Goal: Transaction & Acquisition: Purchase product/service

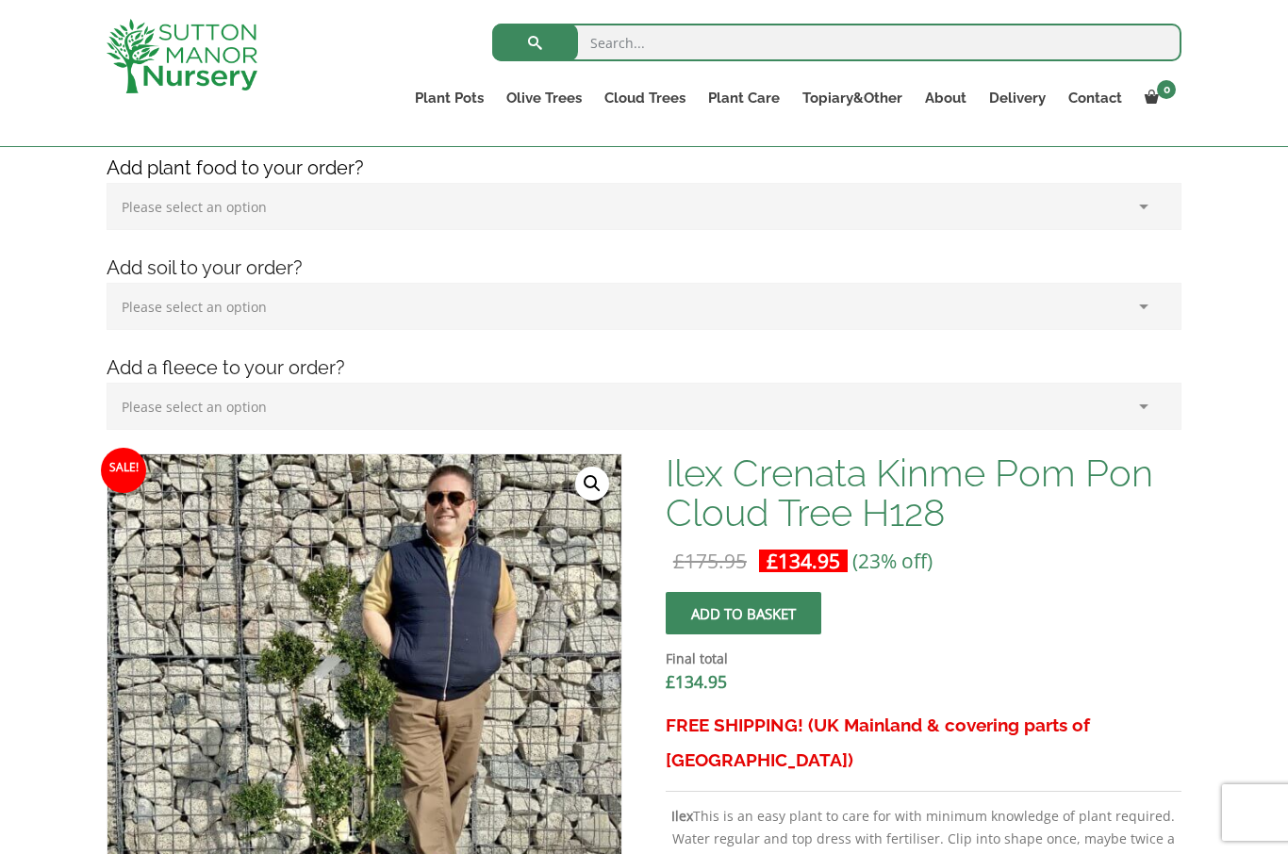
scroll to position [272, 0]
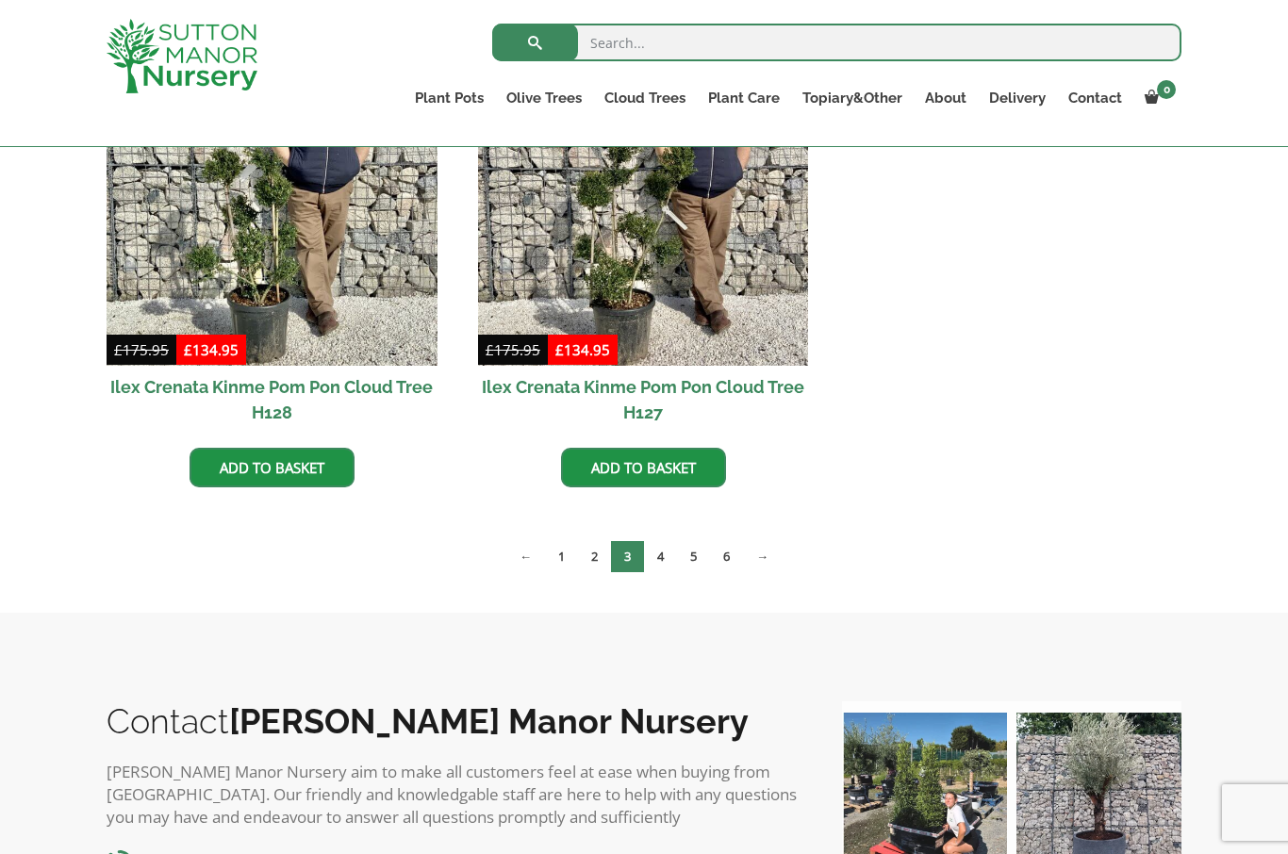
scroll to position [3050, 0]
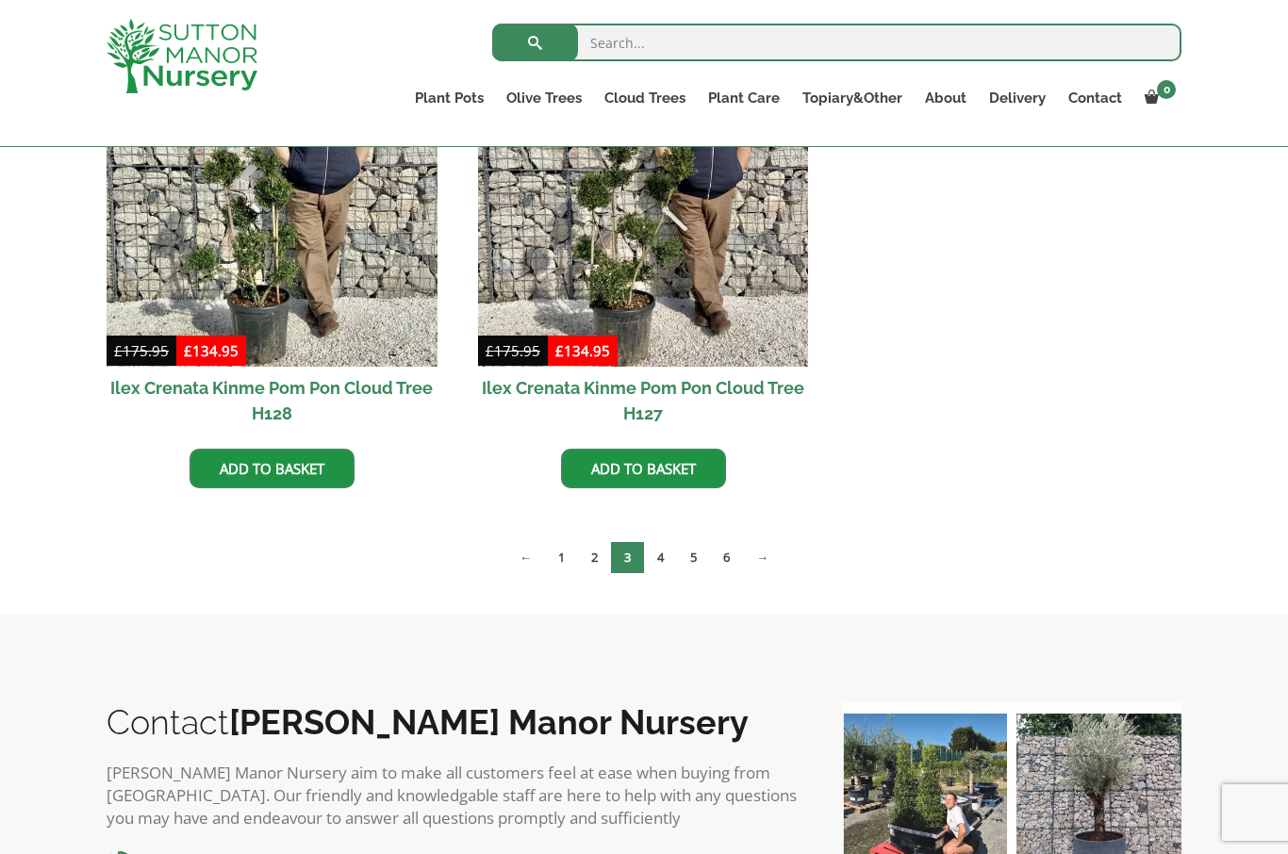
click at [672, 567] on link "4" at bounding box center [660, 557] width 33 height 31
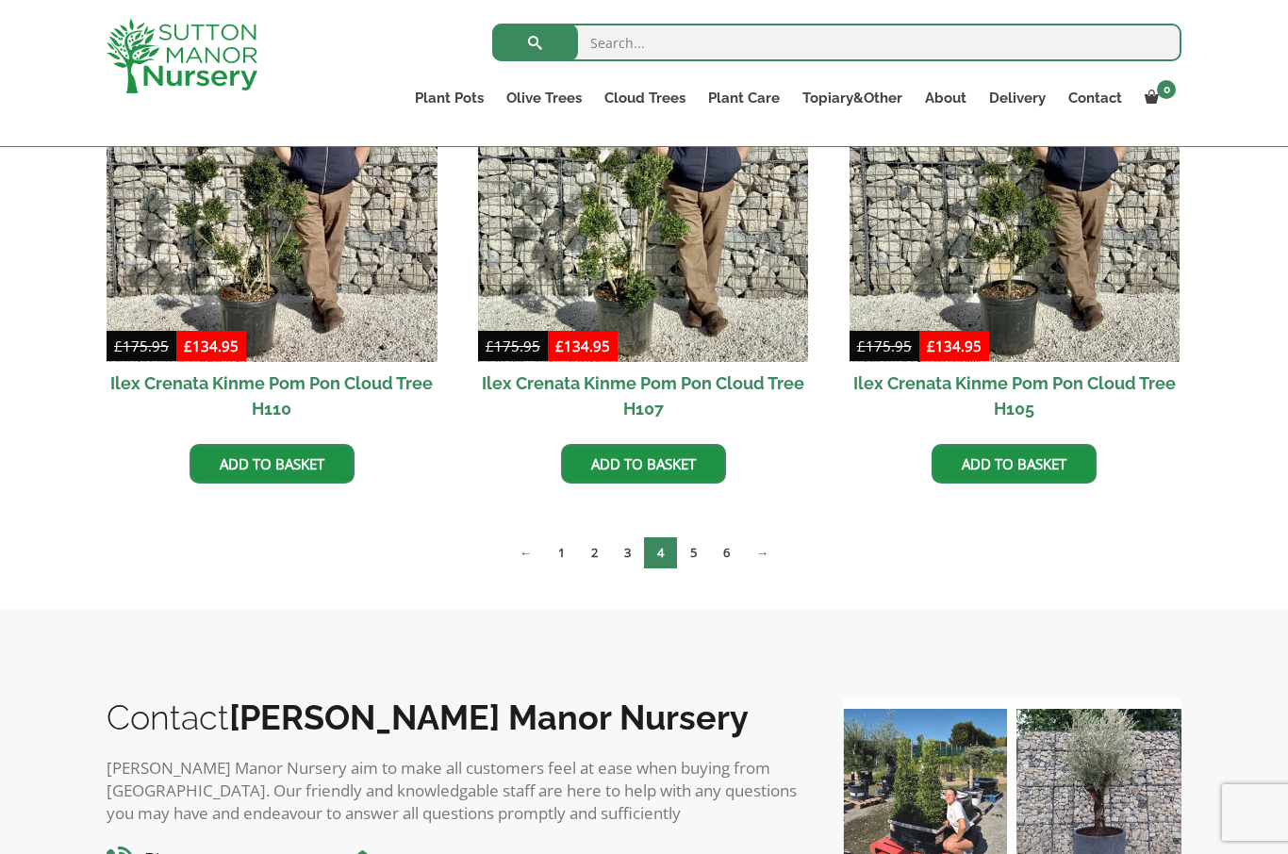
scroll to position [1588, 0]
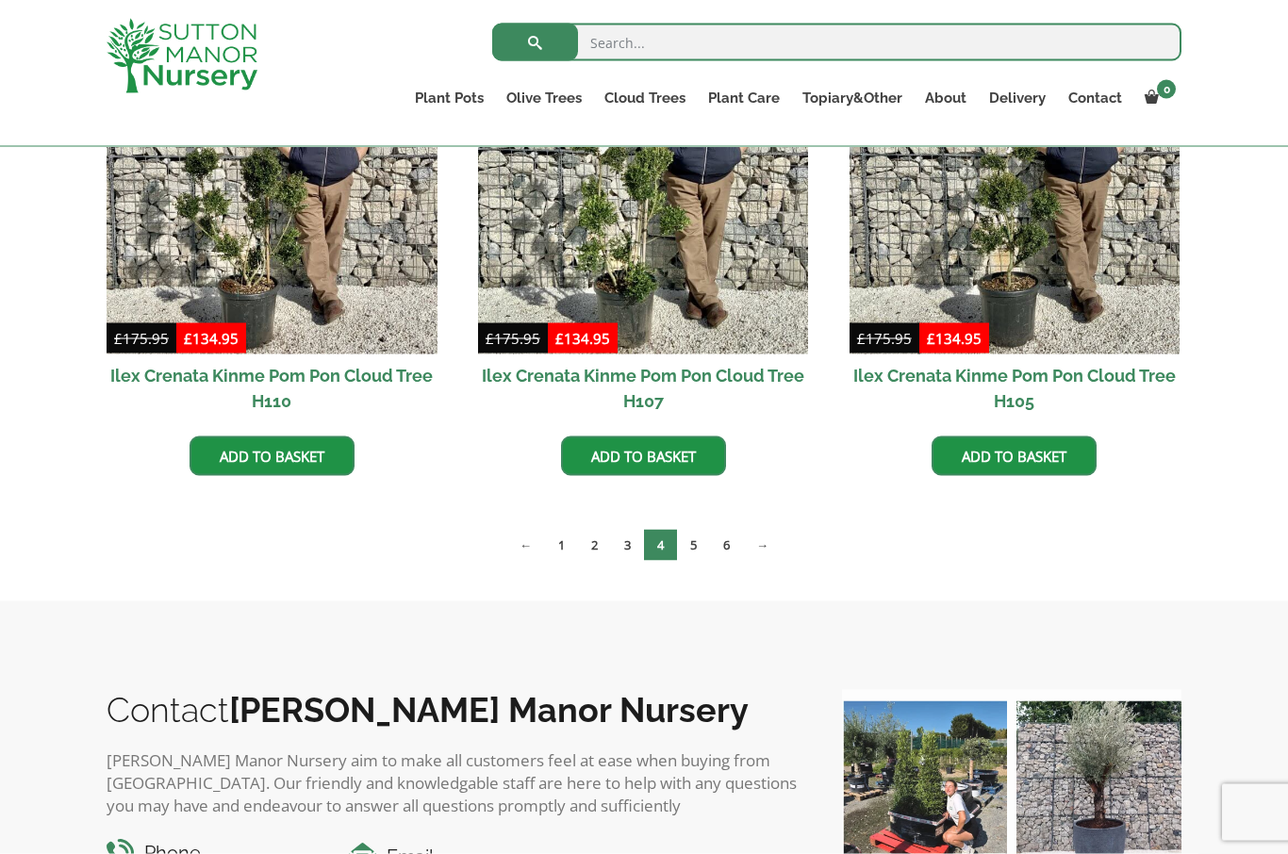
click at [694, 549] on link "5" at bounding box center [693, 545] width 33 height 31
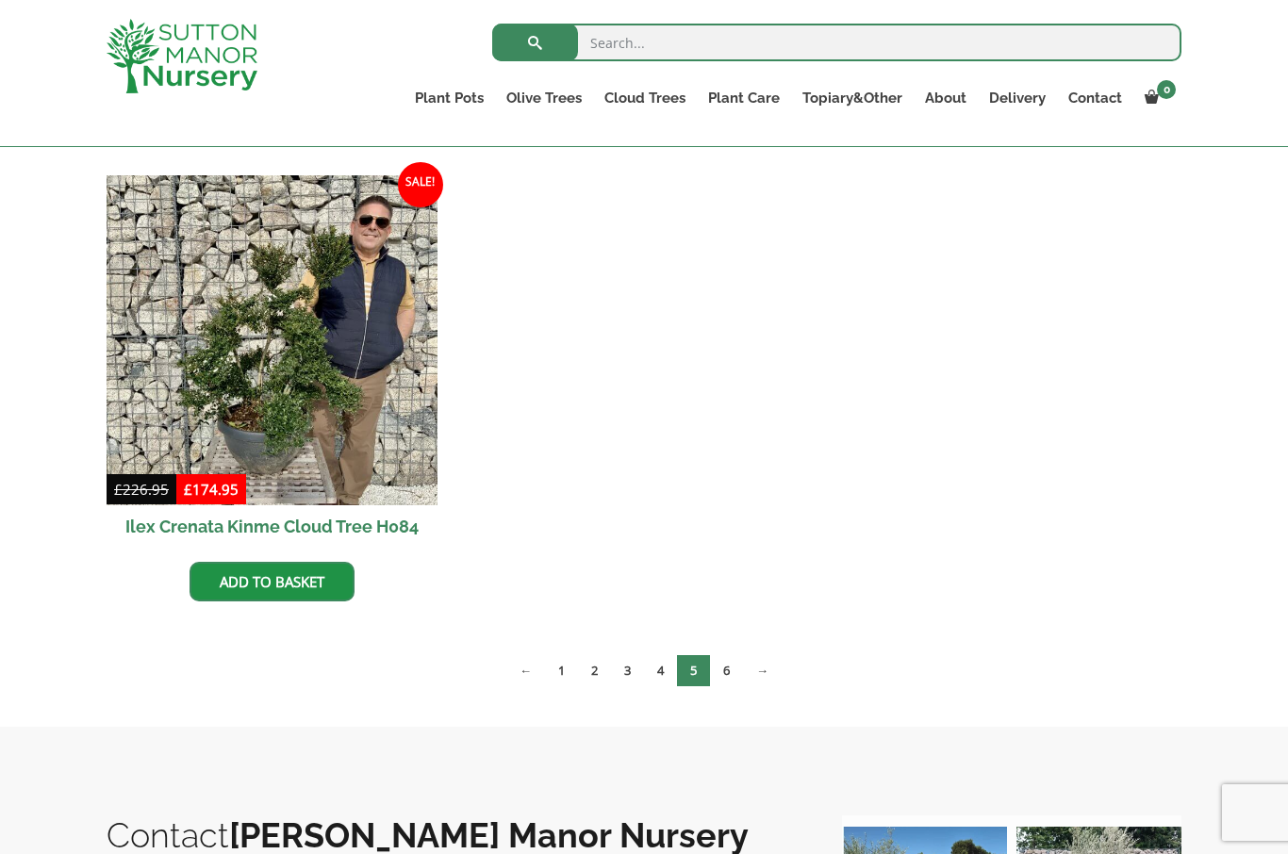
scroll to position [1865, 0]
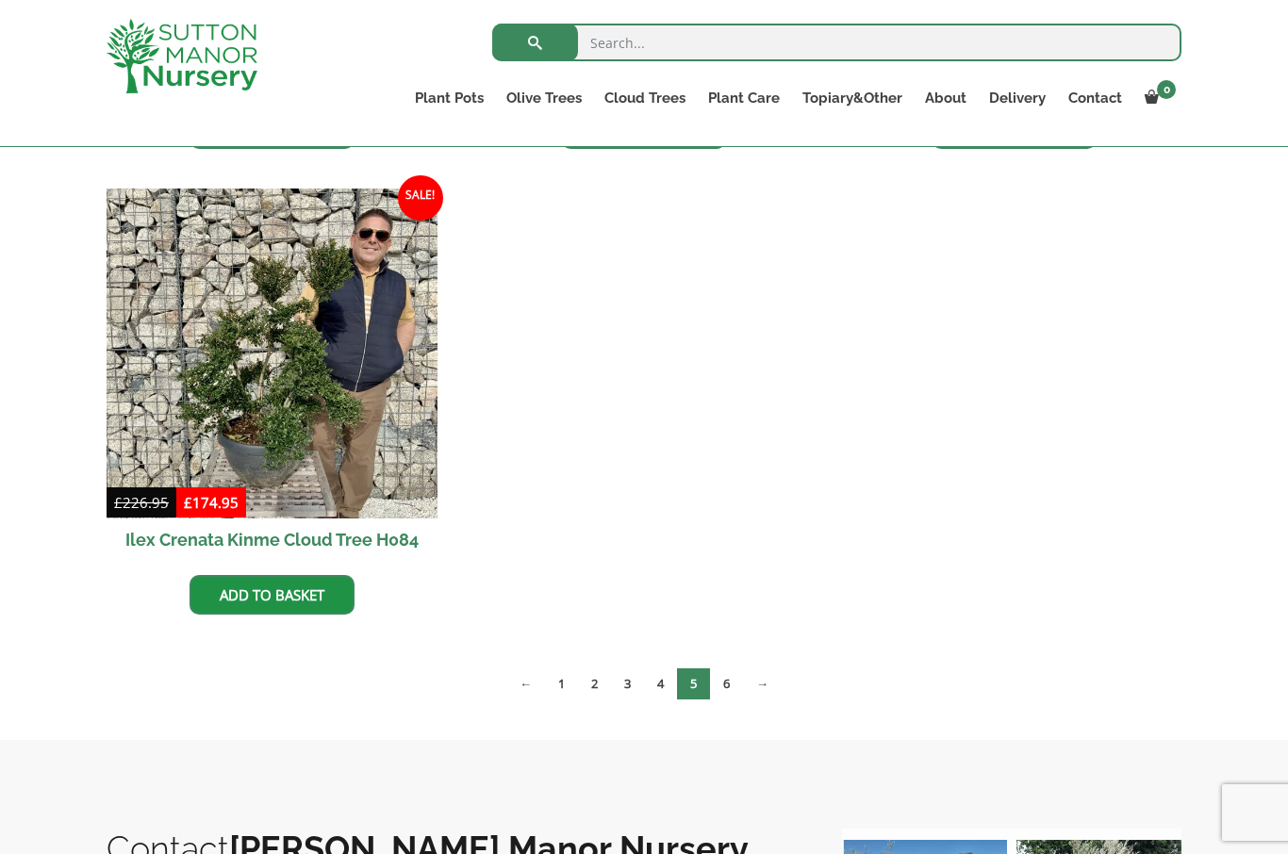
click at [733, 691] on link "6" at bounding box center [726, 683] width 33 height 31
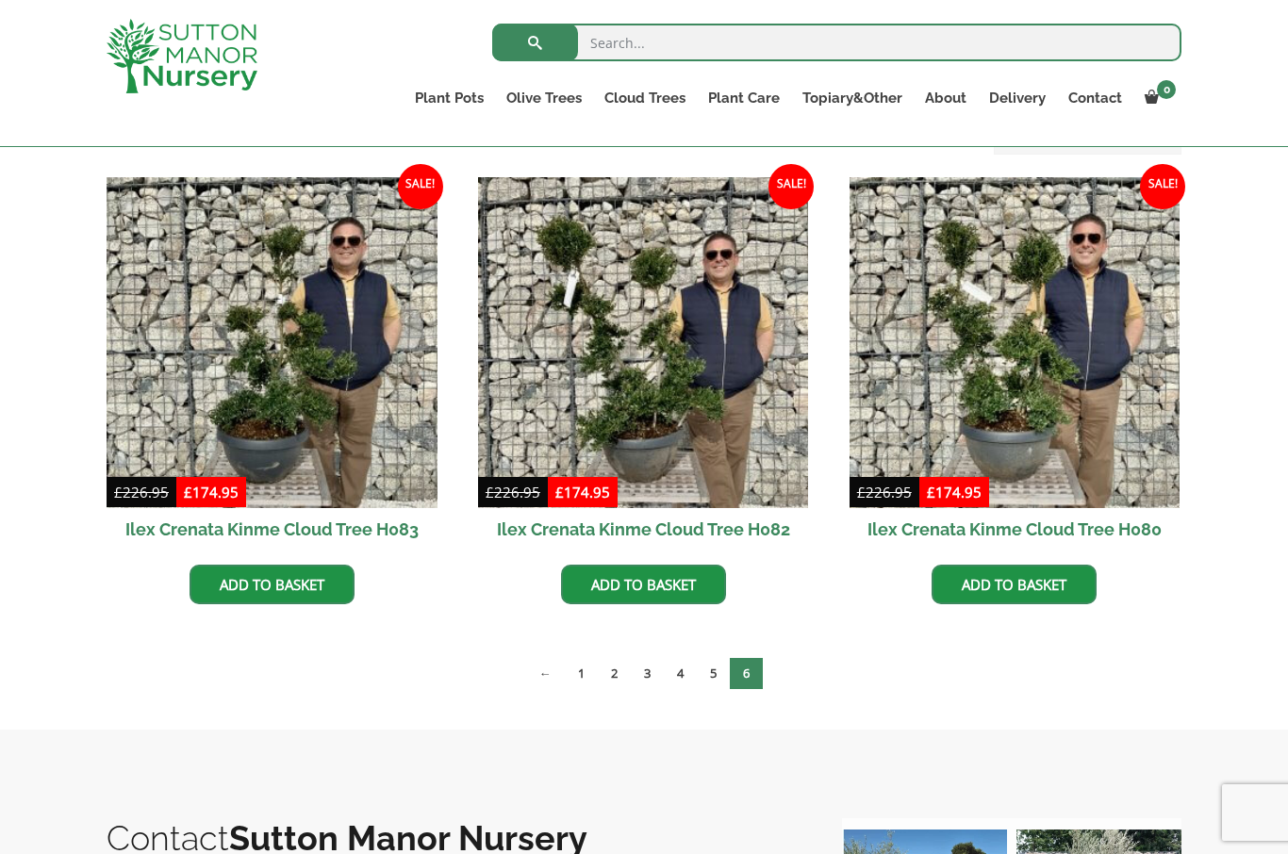
scroll to position [451, 0]
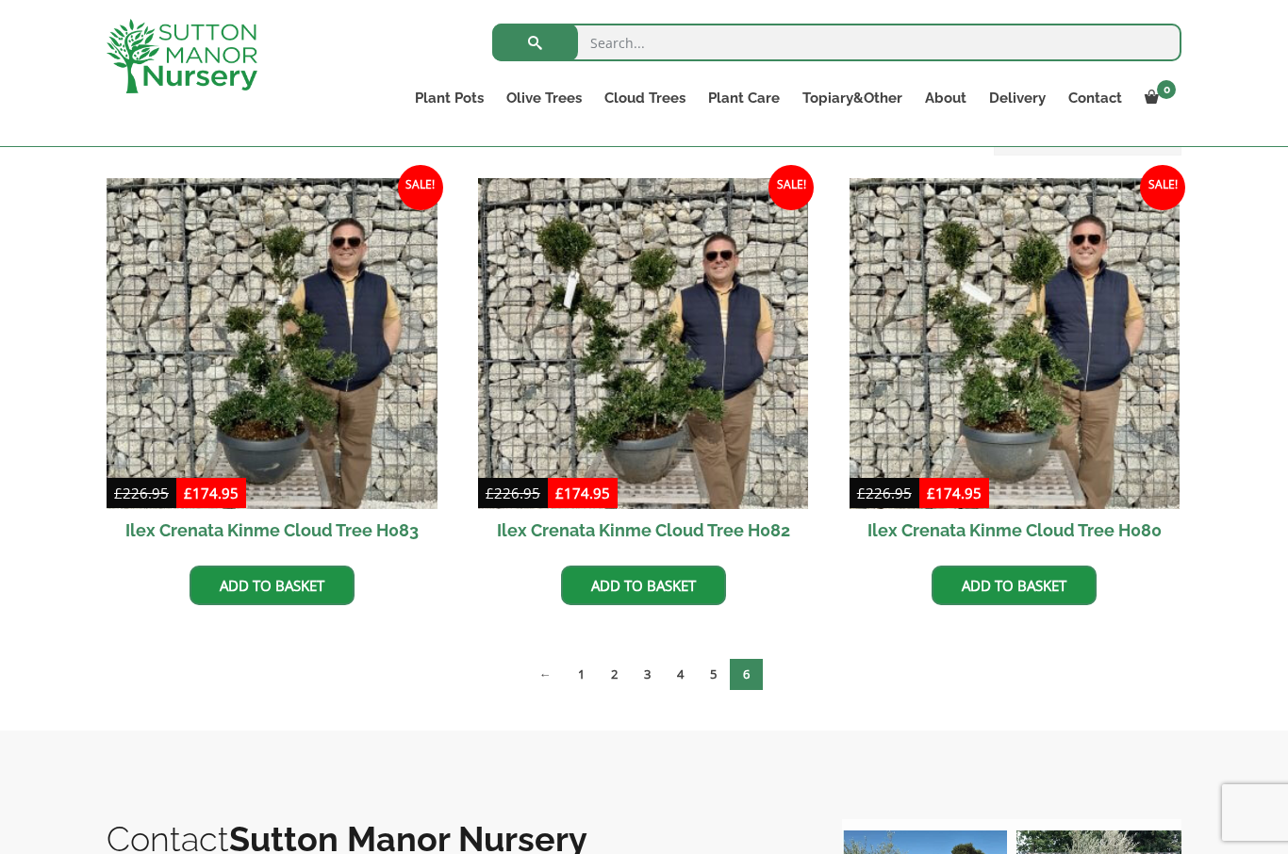
click at [314, 368] on img at bounding box center [272, 343] width 331 height 331
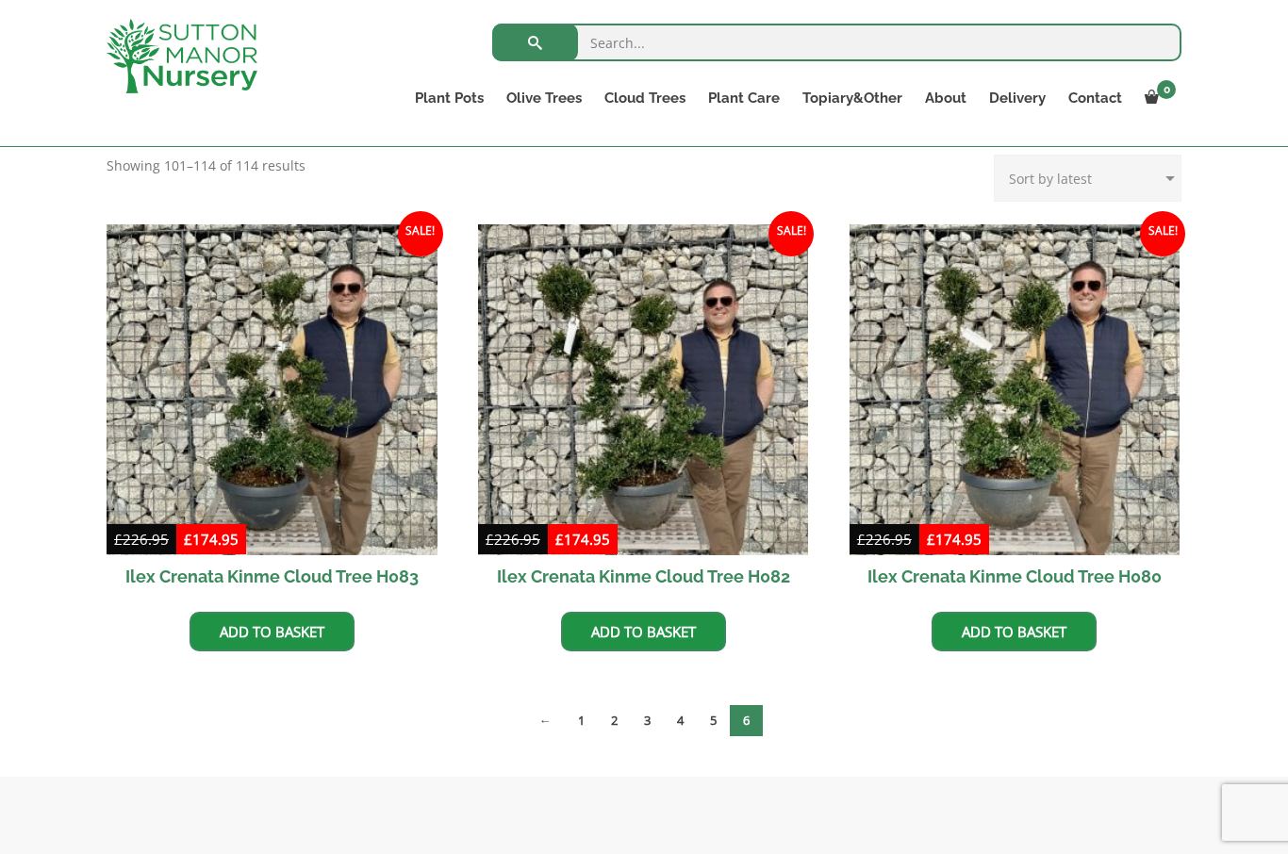
scroll to position [407, 0]
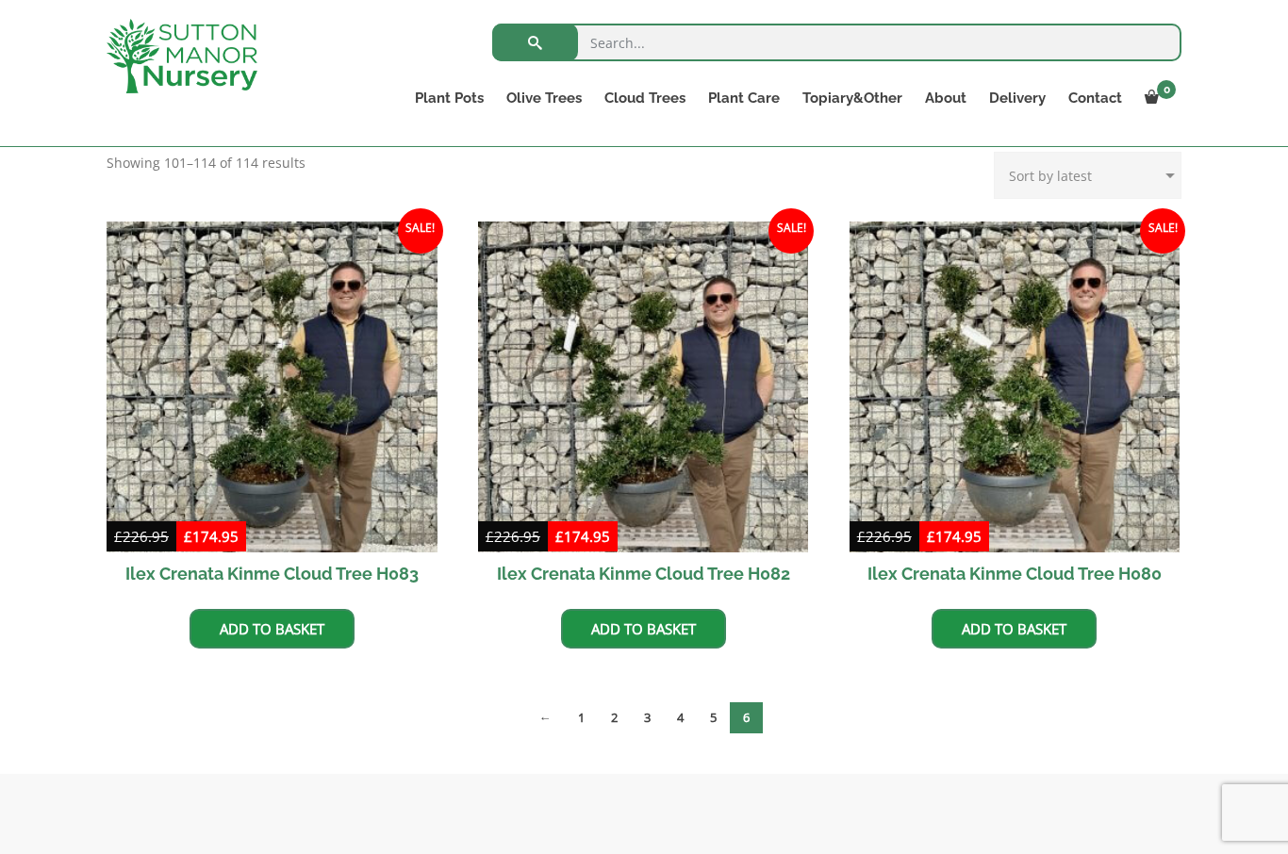
click at [715, 712] on link "5" at bounding box center [713, 717] width 33 height 31
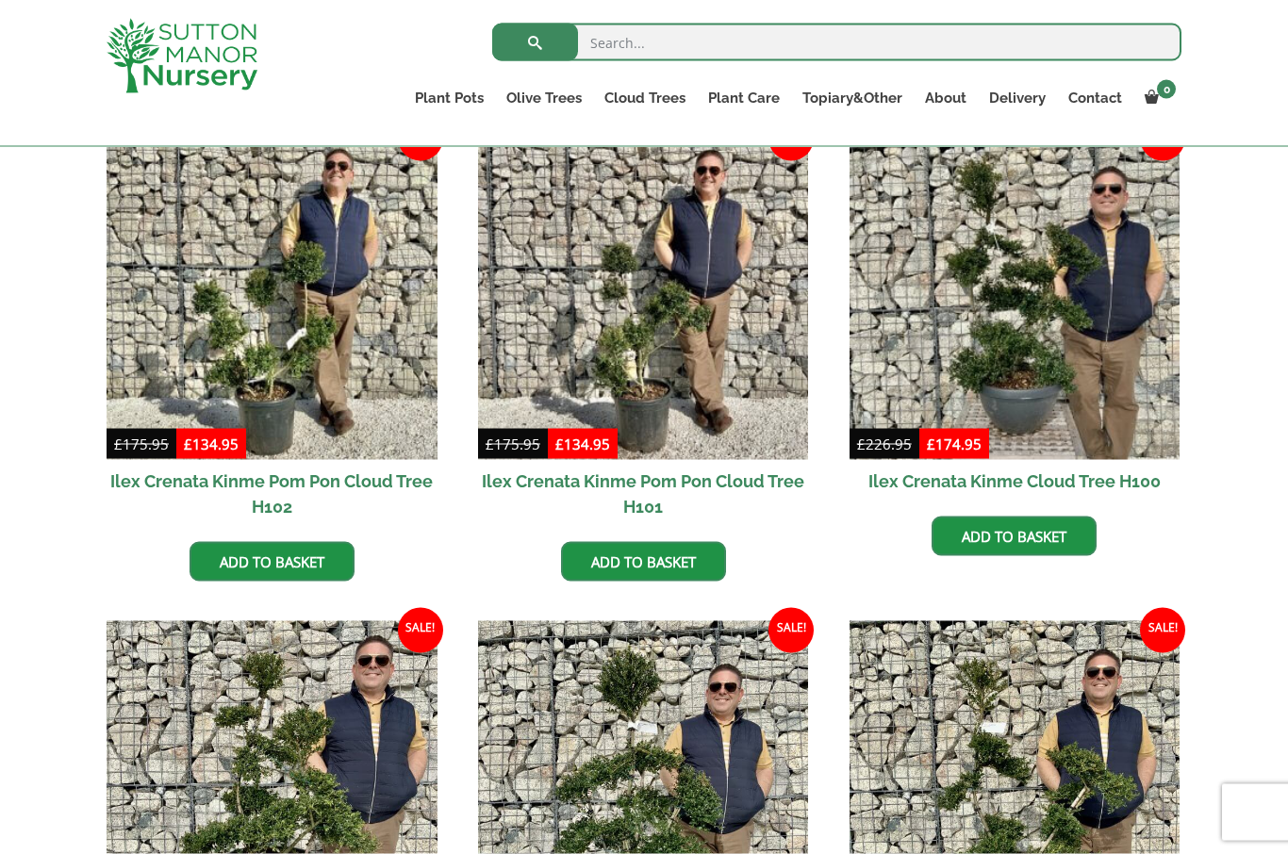
scroll to position [501, 0]
click at [1044, 348] on img at bounding box center [1014, 293] width 331 height 331
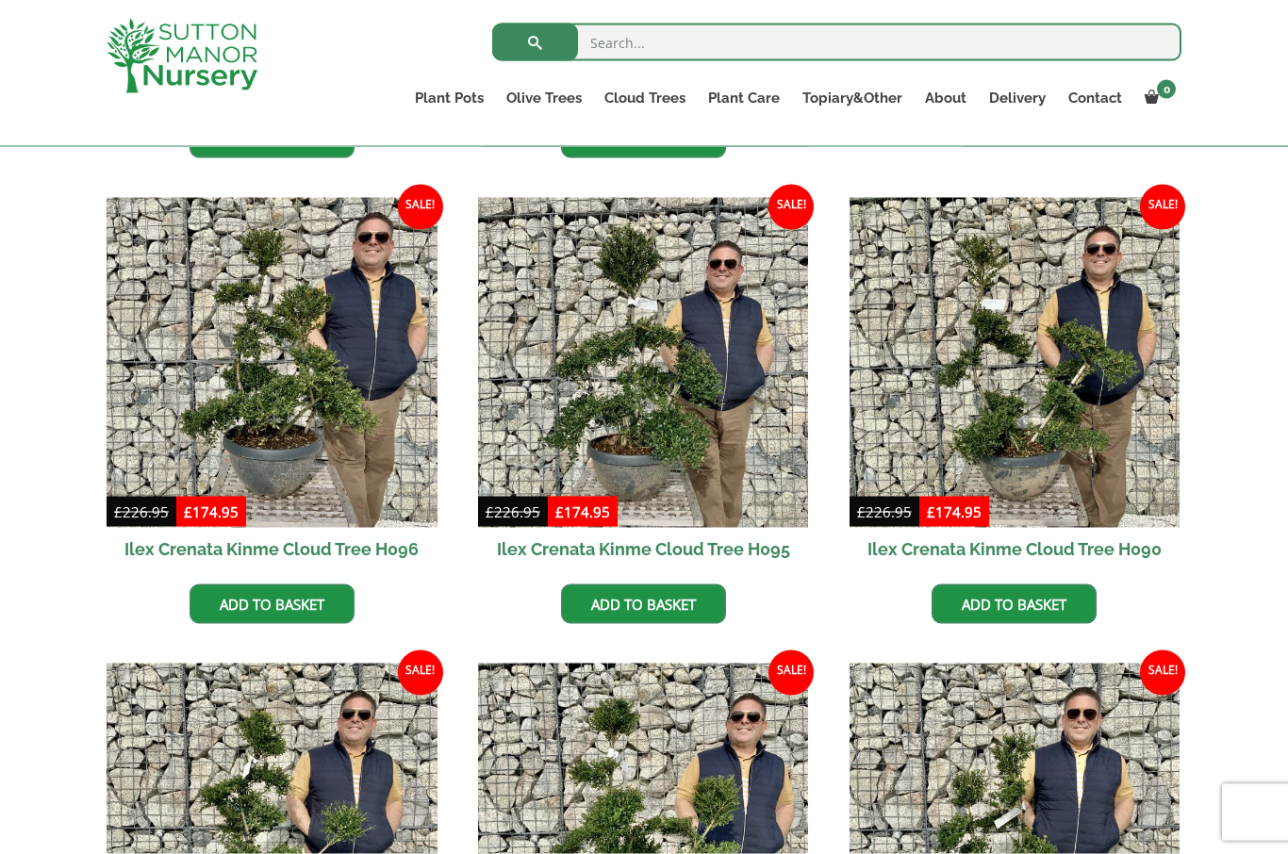
scroll to position [924, 0]
click at [725, 419] on img at bounding box center [643, 362] width 331 height 331
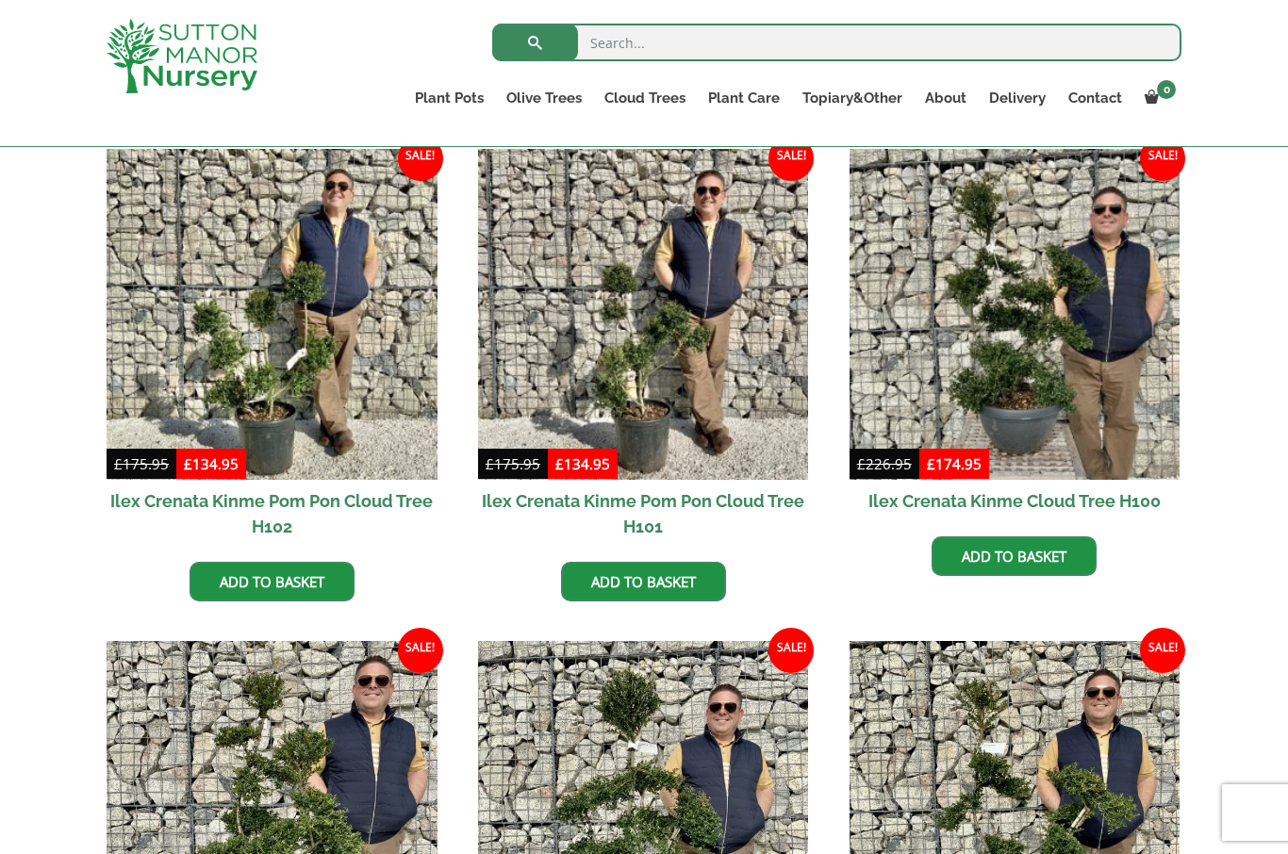
scroll to position [467, 0]
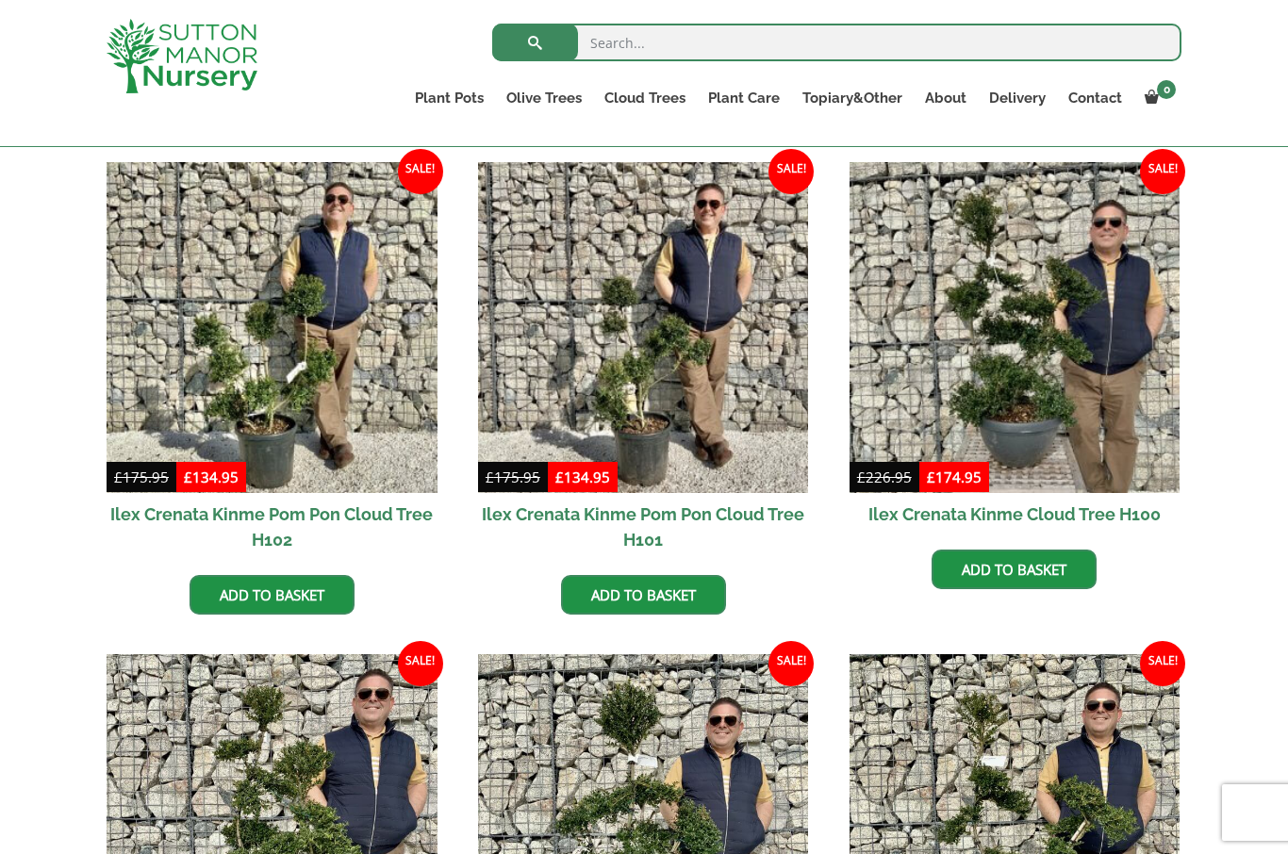
click at [726, 406] on img at bounding box center [643, 327] width 331 height 331
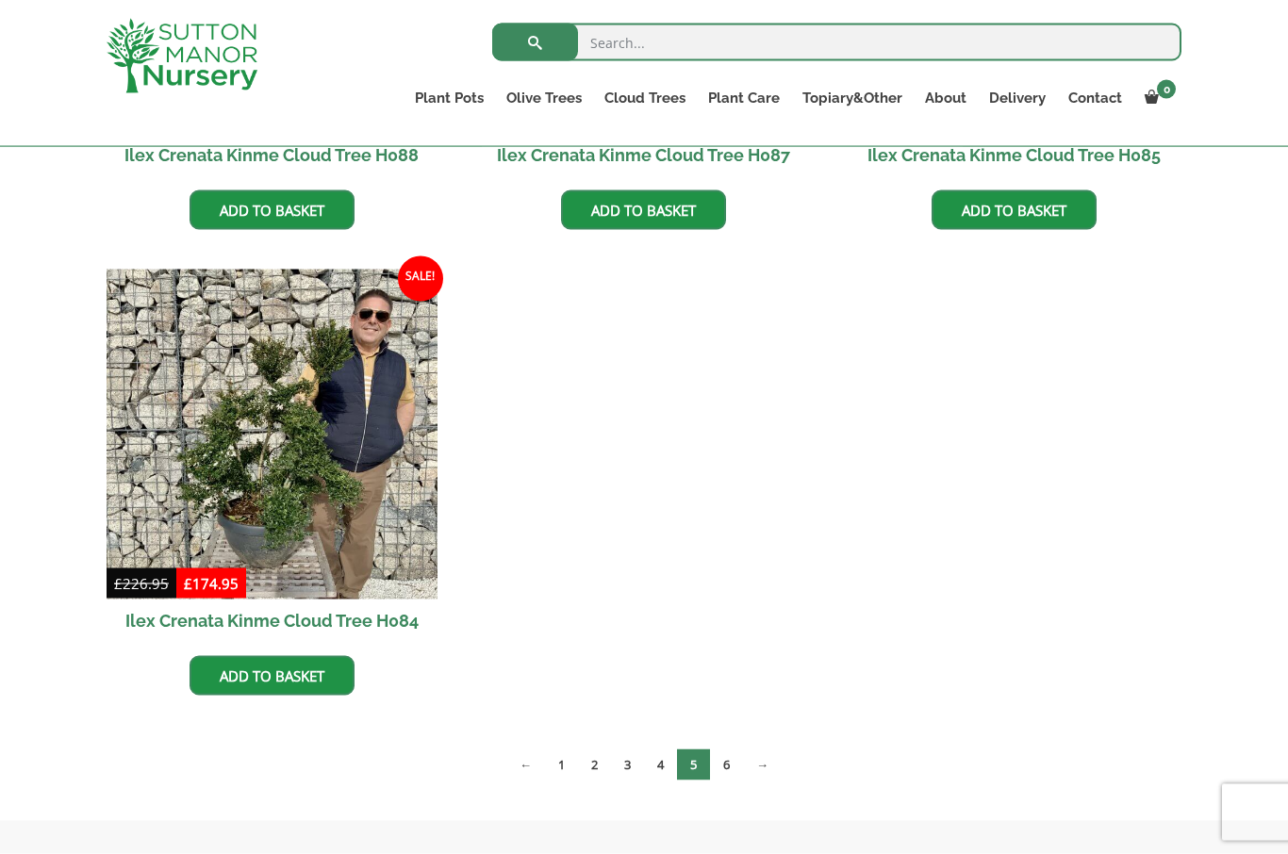
scroll to position [1785, 0]
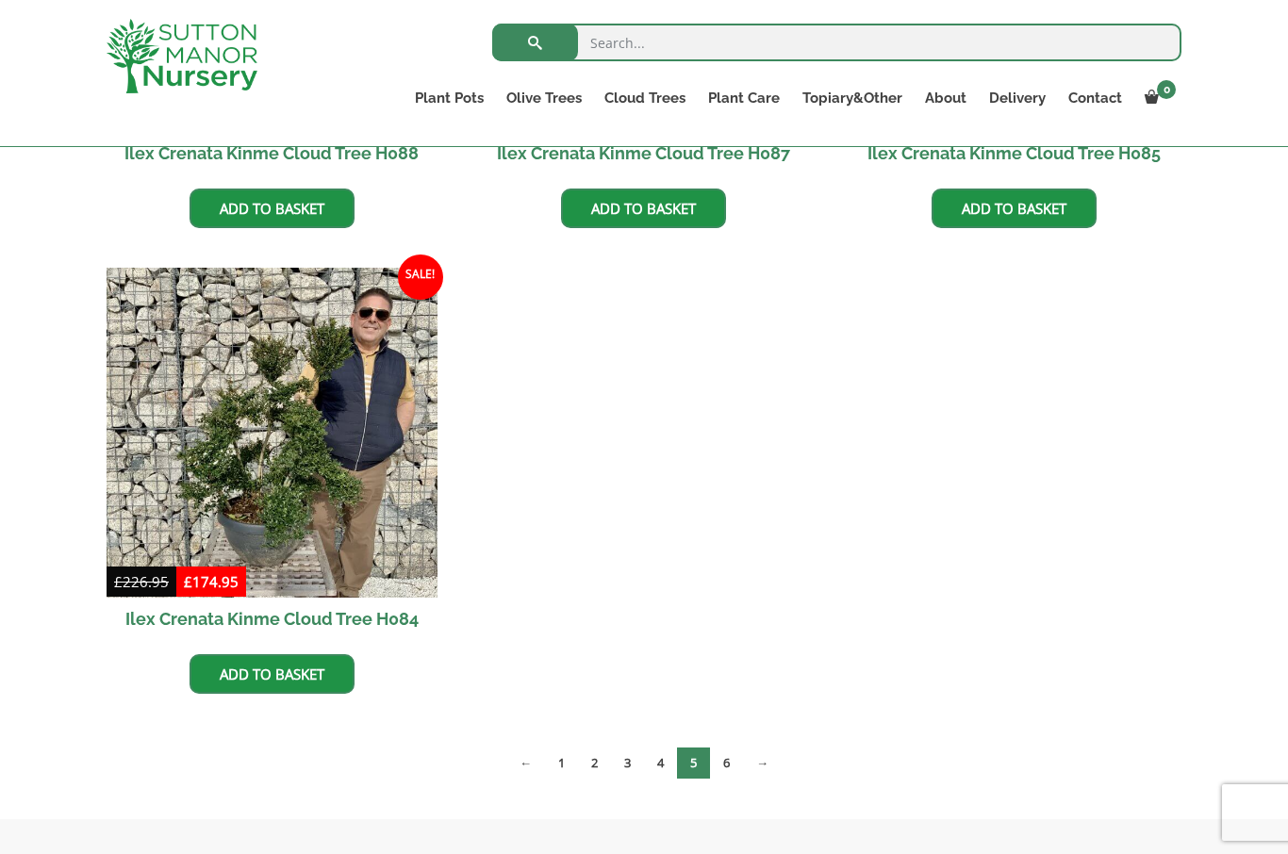
click at [731, 766] on link "6" at bounding box center [726, 763] width 33 height 31
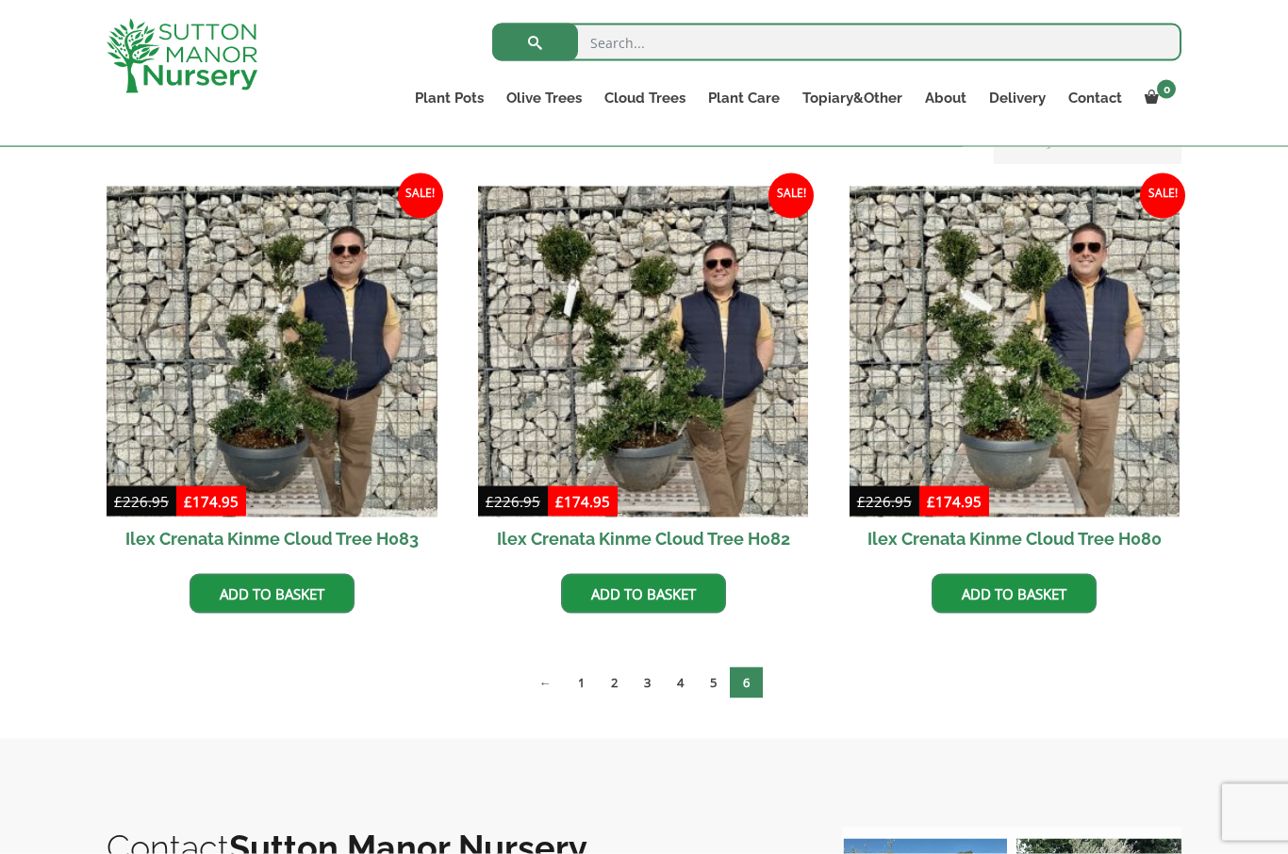
scroll to position [443, 0]
click at [324, 378] on img at bounding box center [272, 351] width 331 height 331
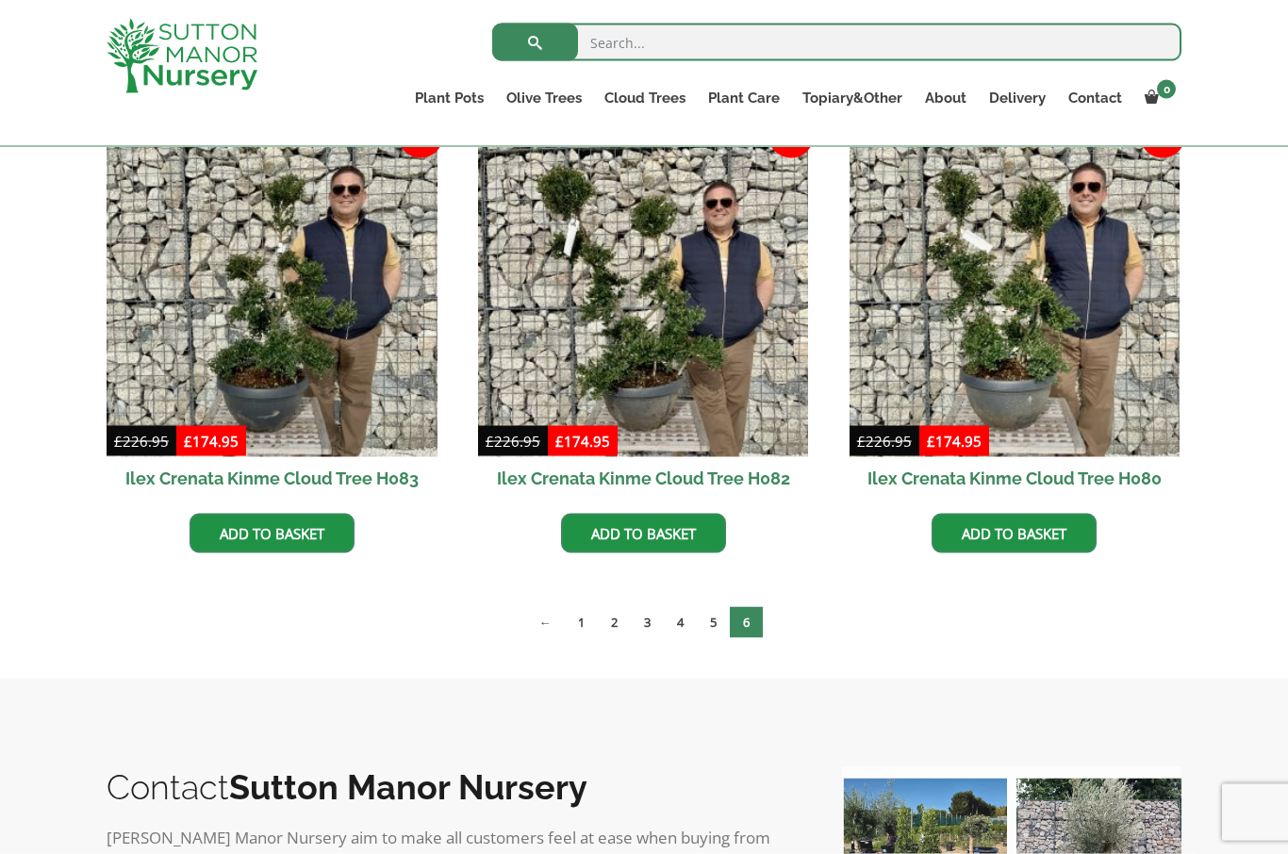
scroll to position [503, 0]
click at [715, 616] on link "5" at bounding box center [713, 621] width 33 height 31
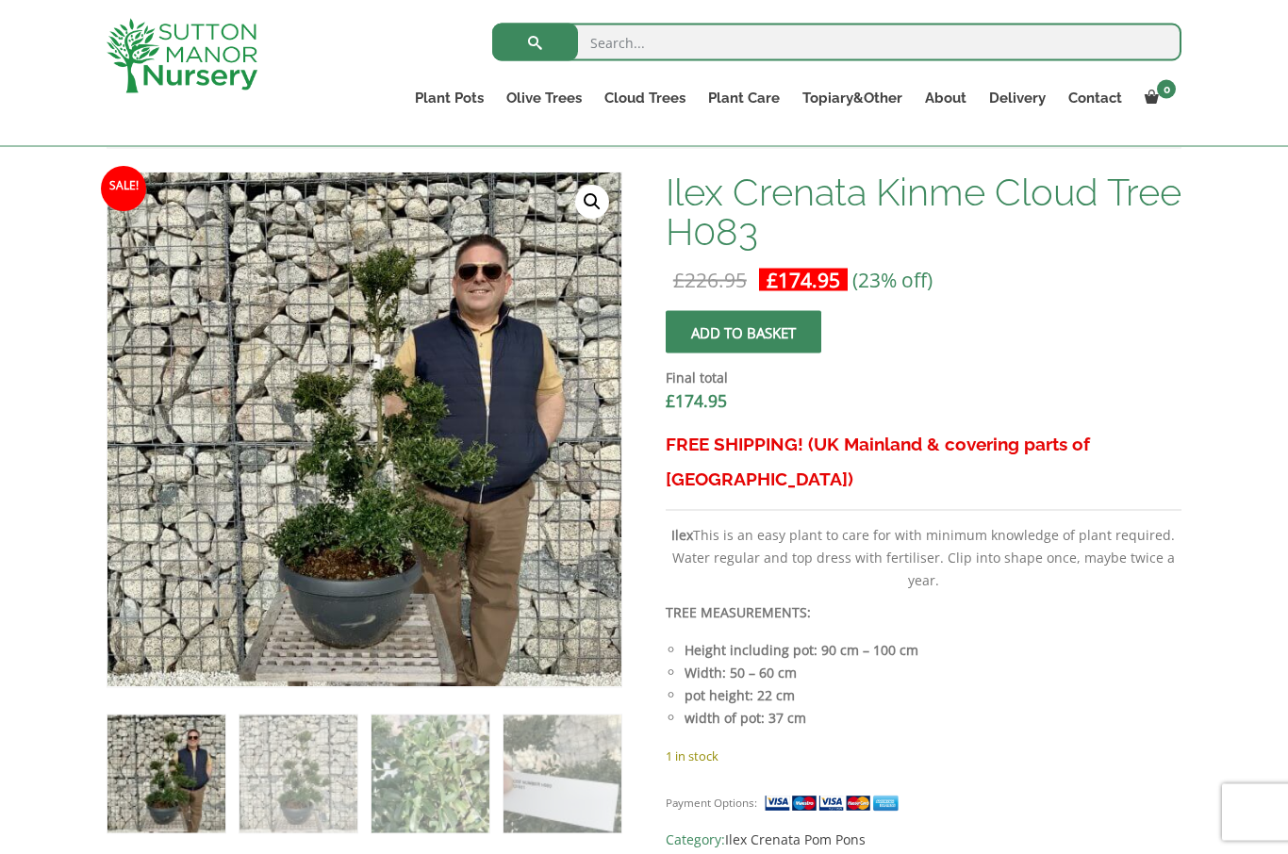
scroll to position [648, 0]
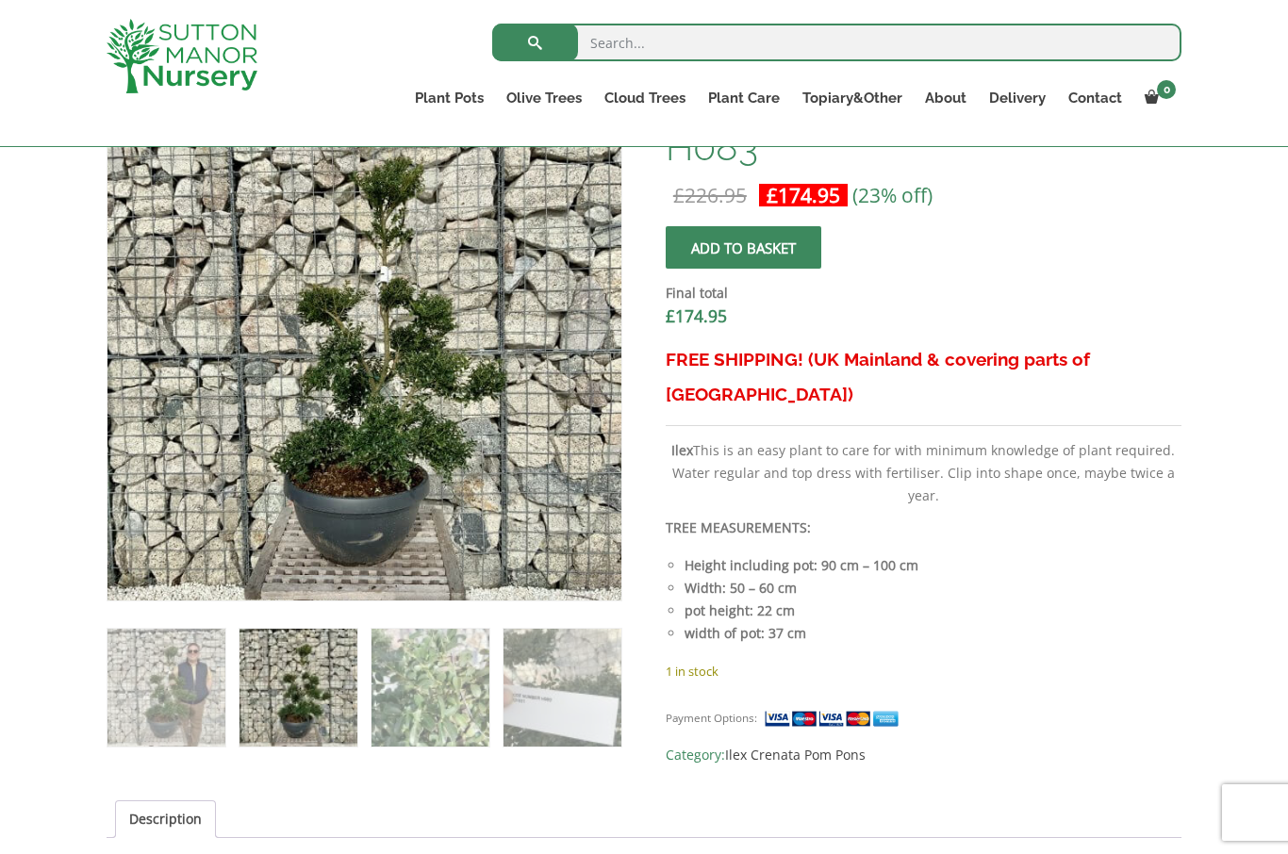
click at [402, 416] on img at bounding box center [578, 560] width 943 height 943
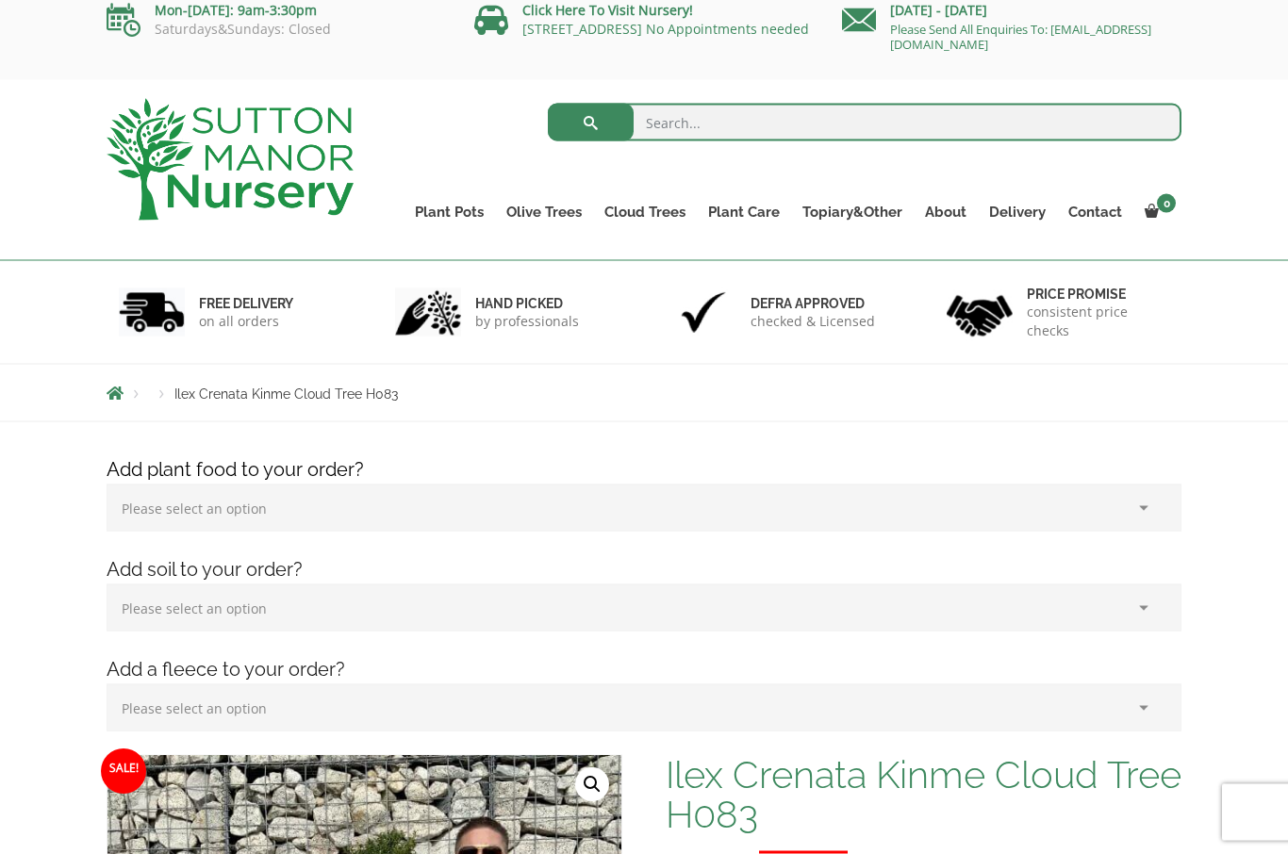
scroll to position [0, 0]
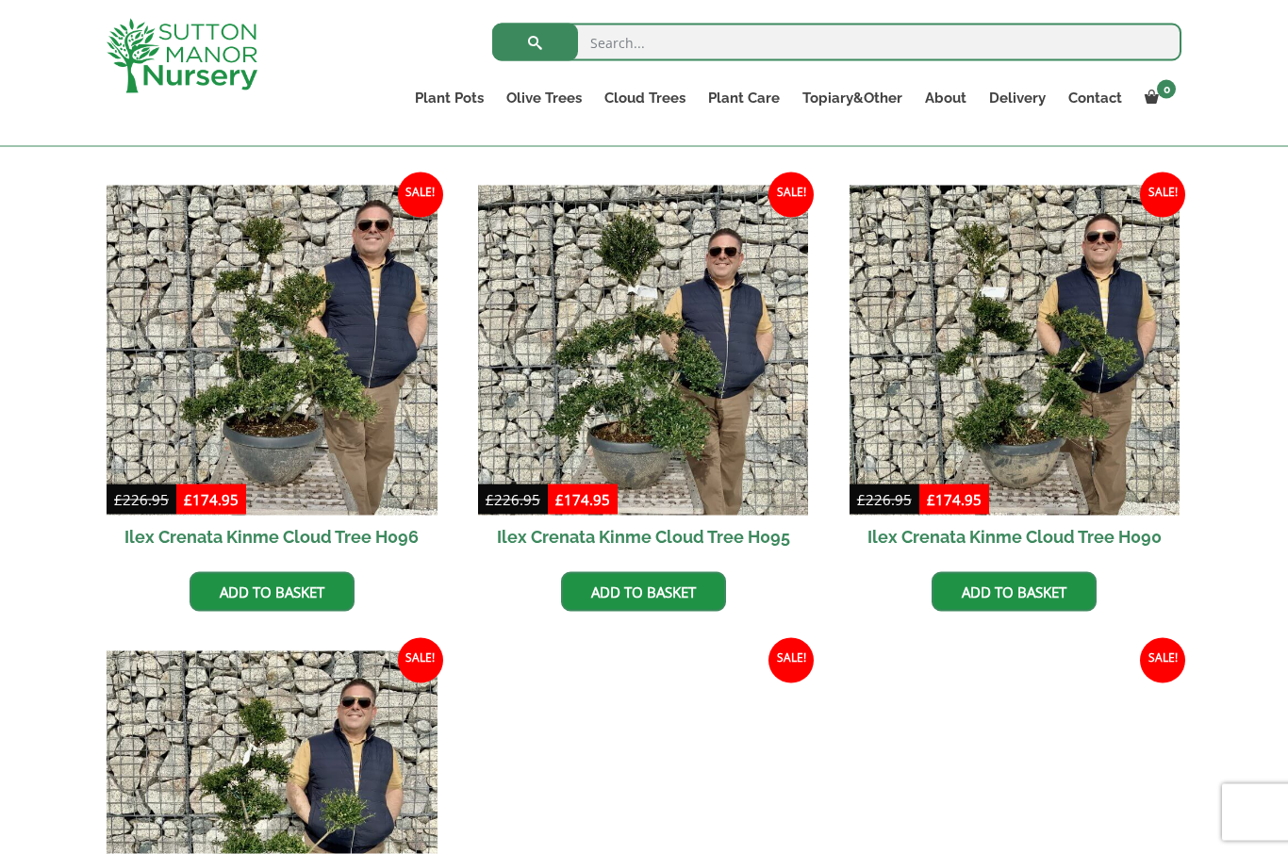
scroll to position [936, 0]
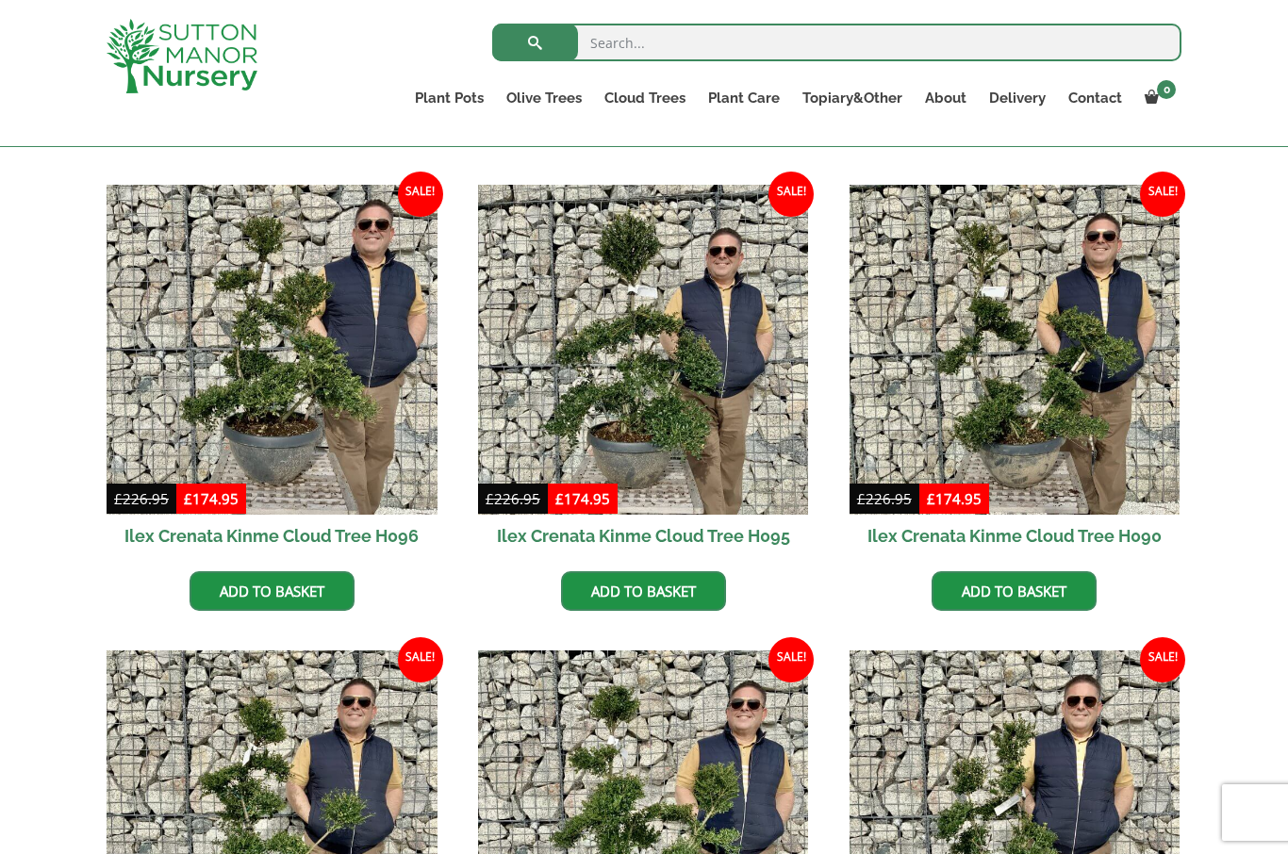
click at [291, 576] on link "Add to basket" at bounding box center [271, 591] width 165 height 40
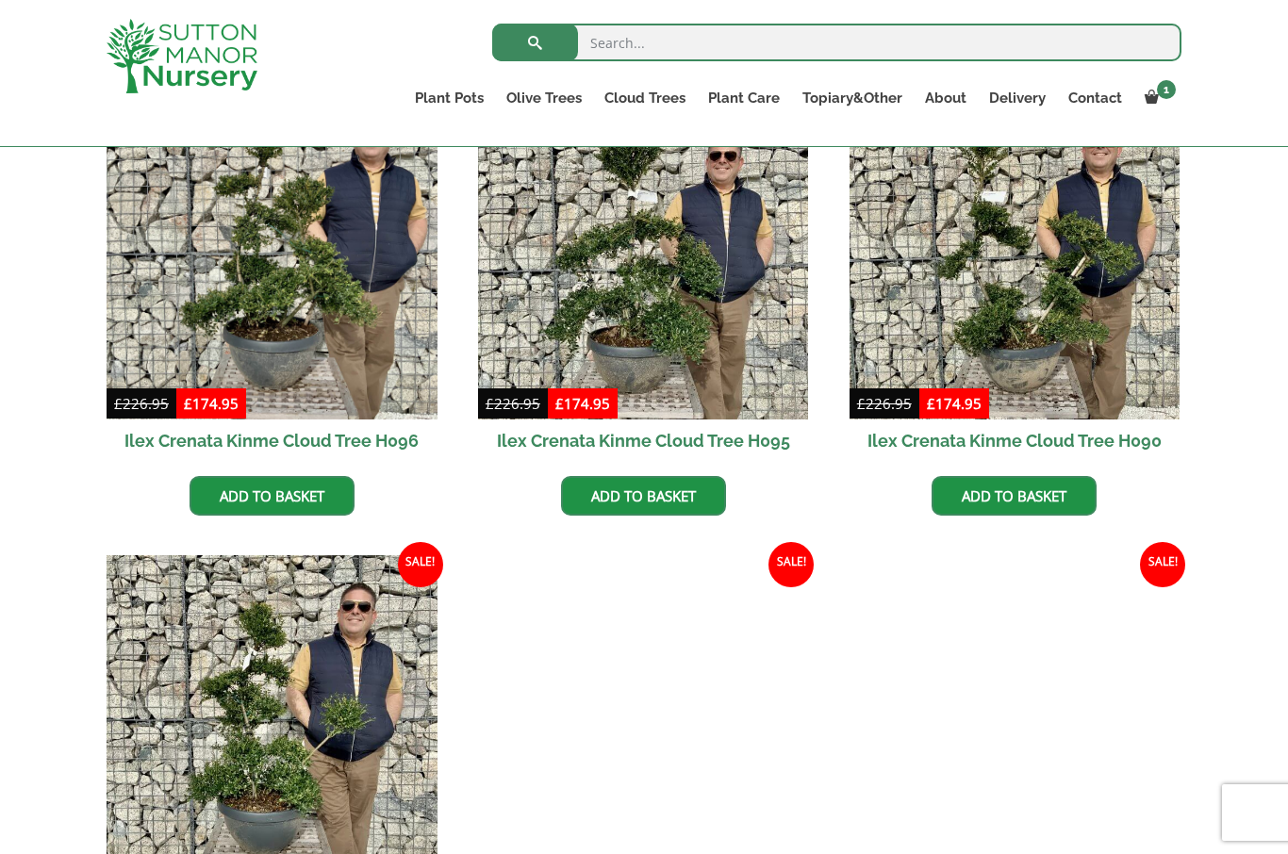
scroll to position [1115, 0]
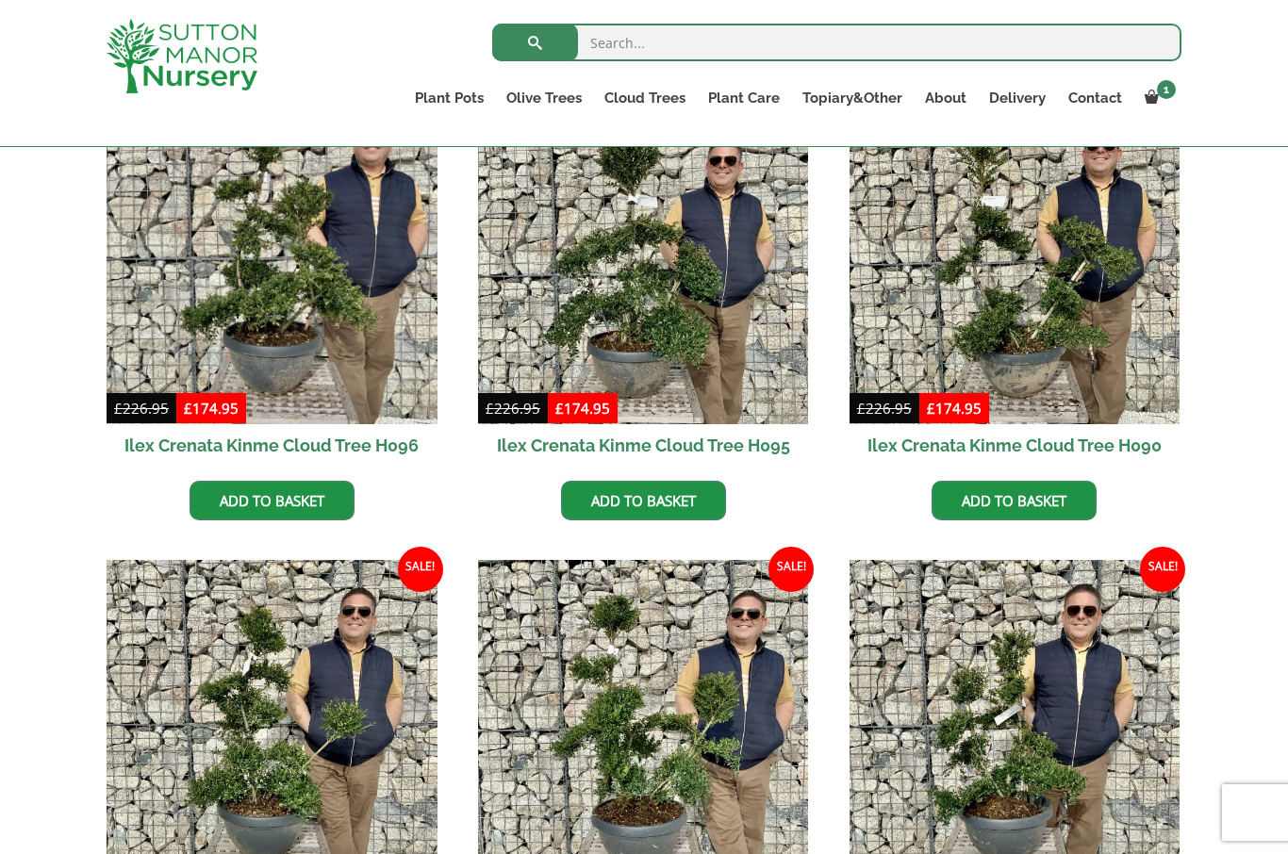
click at [655, 501] on link "Add to basket" at bounding box center [643, 501] width 165 height 40
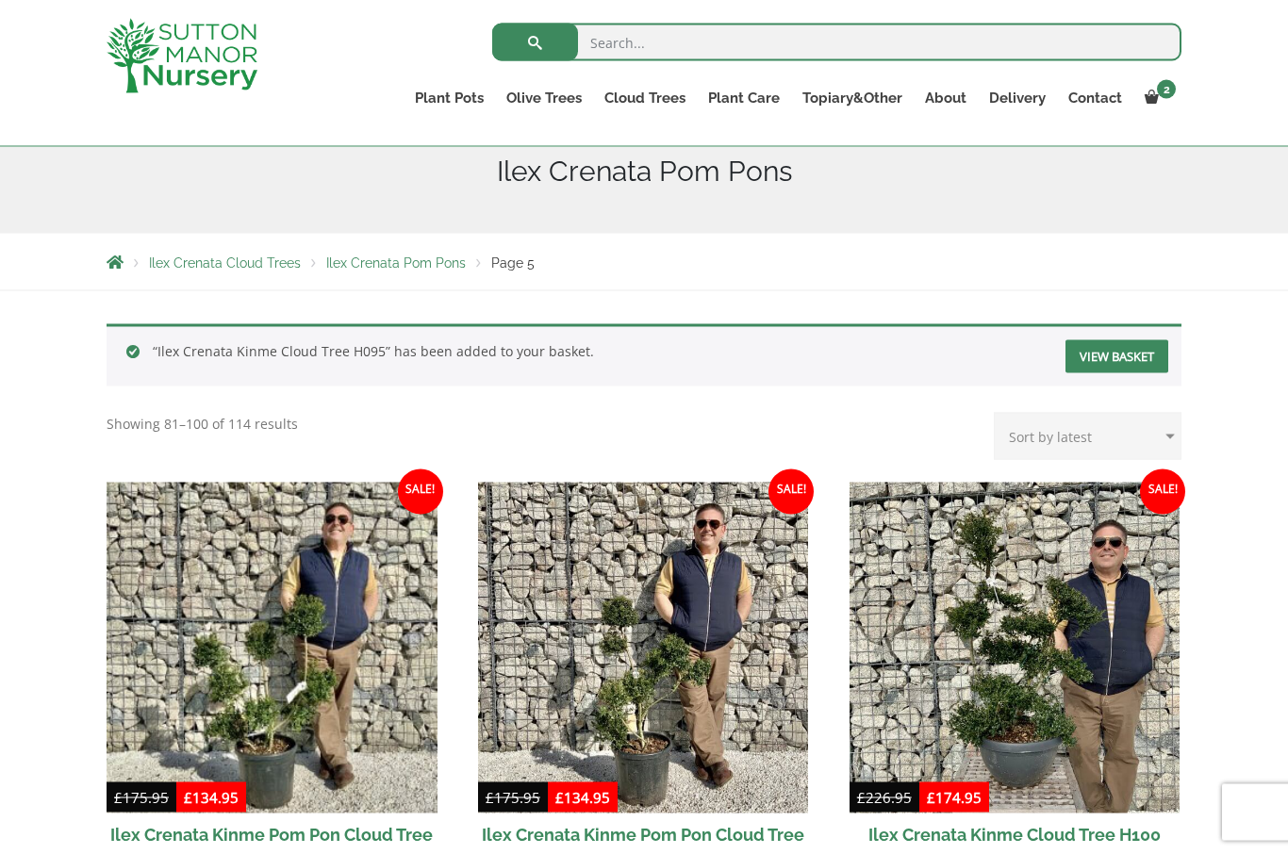
scroll to position [210, 0]
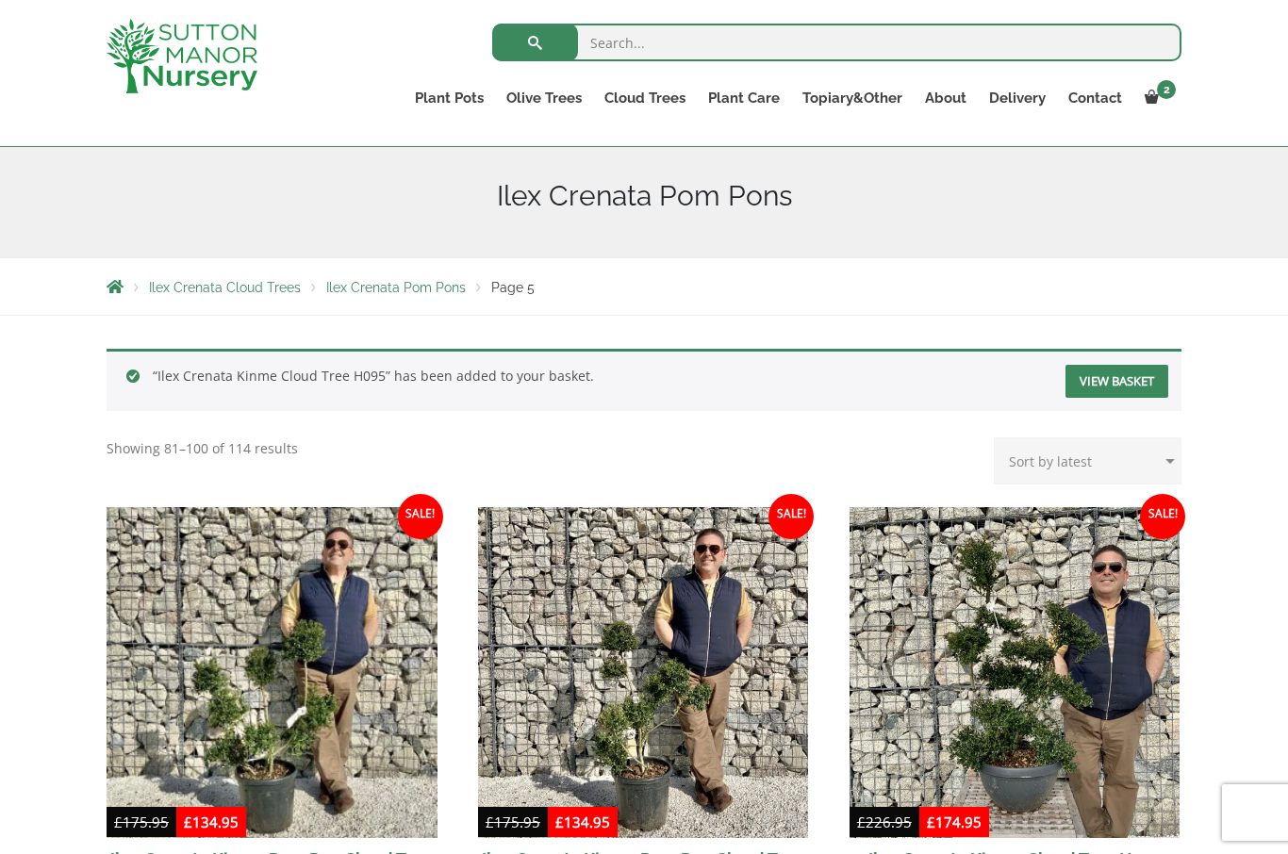
click at [1115, 384] on link "View basket" at bounding box center [1116, 381] width 103 height 33
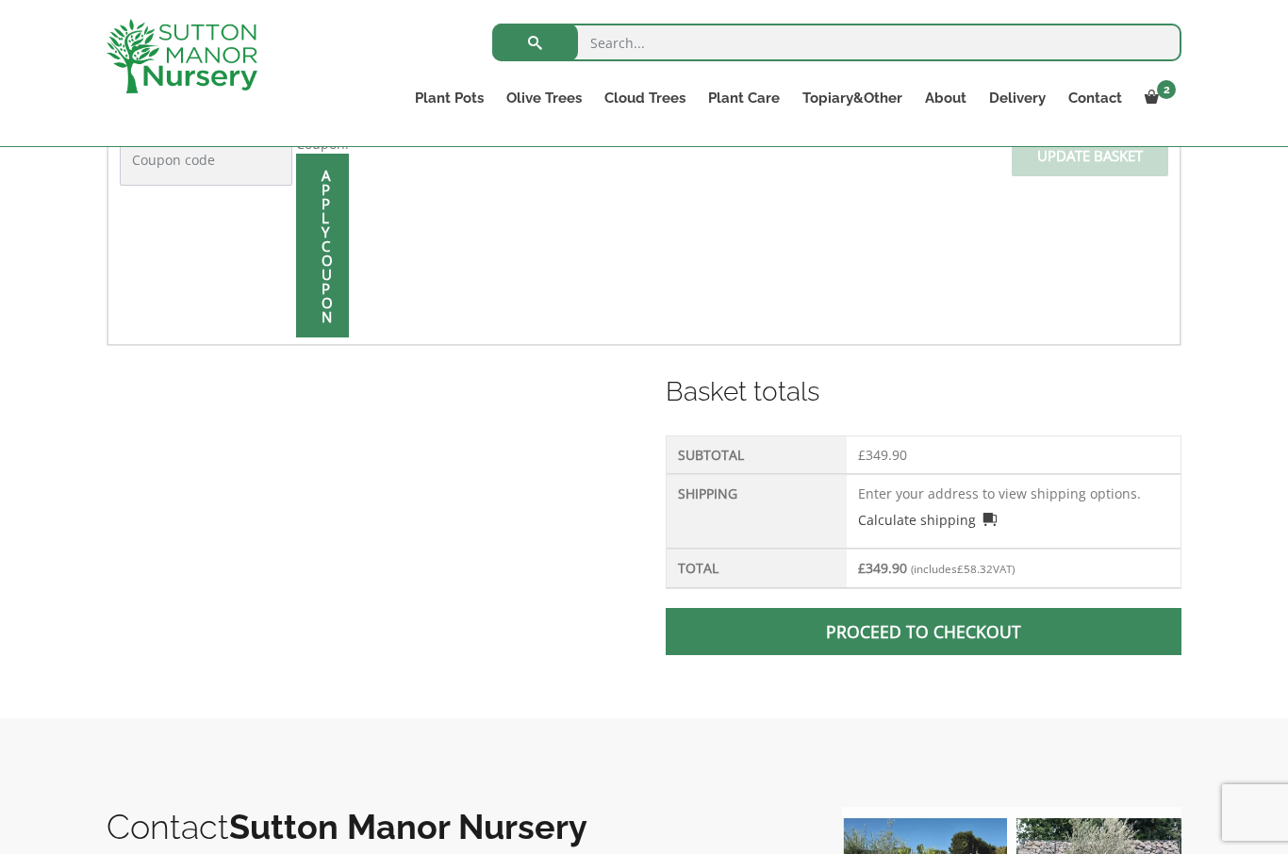
scroll to position [641, 0]
click at [923, 631] on span at bounding box center [923, 631] width 0 height 0
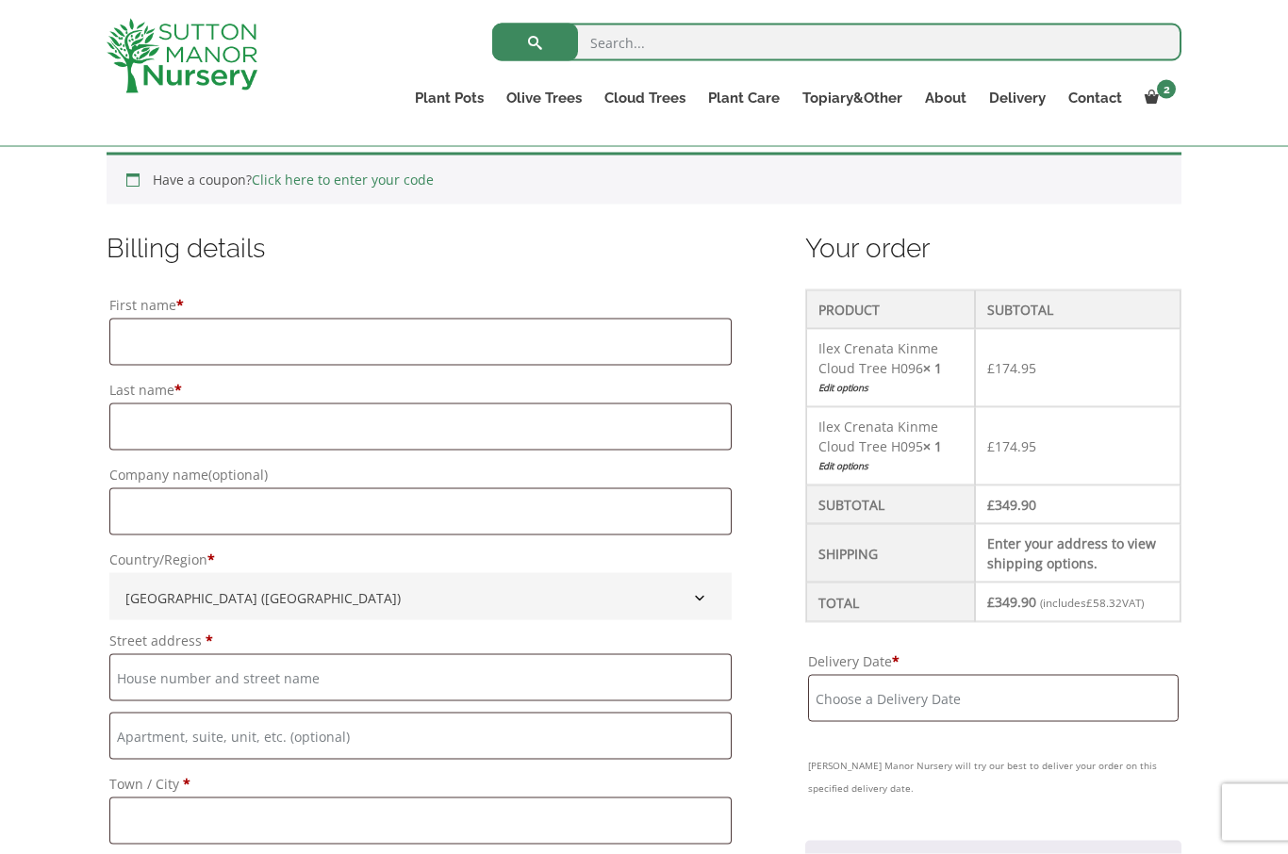
scroll to position [421, 0]
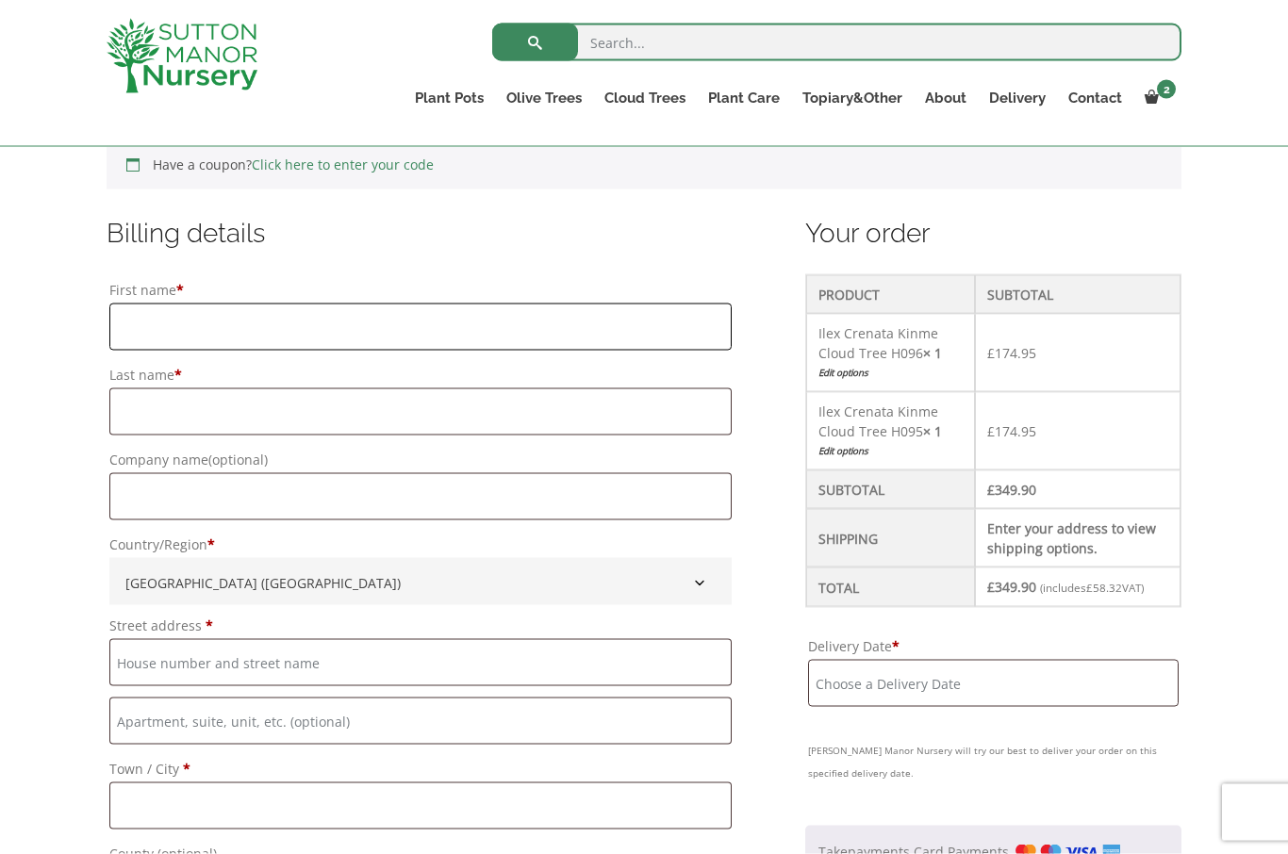
click at [170, 327] on input "First name *" at bounding box center [420, 327] width 622 height 47
type input "Jacqueline"
click at [171, 411] on input "Last name *" at bounding box center [420, 411] width 622 height 47
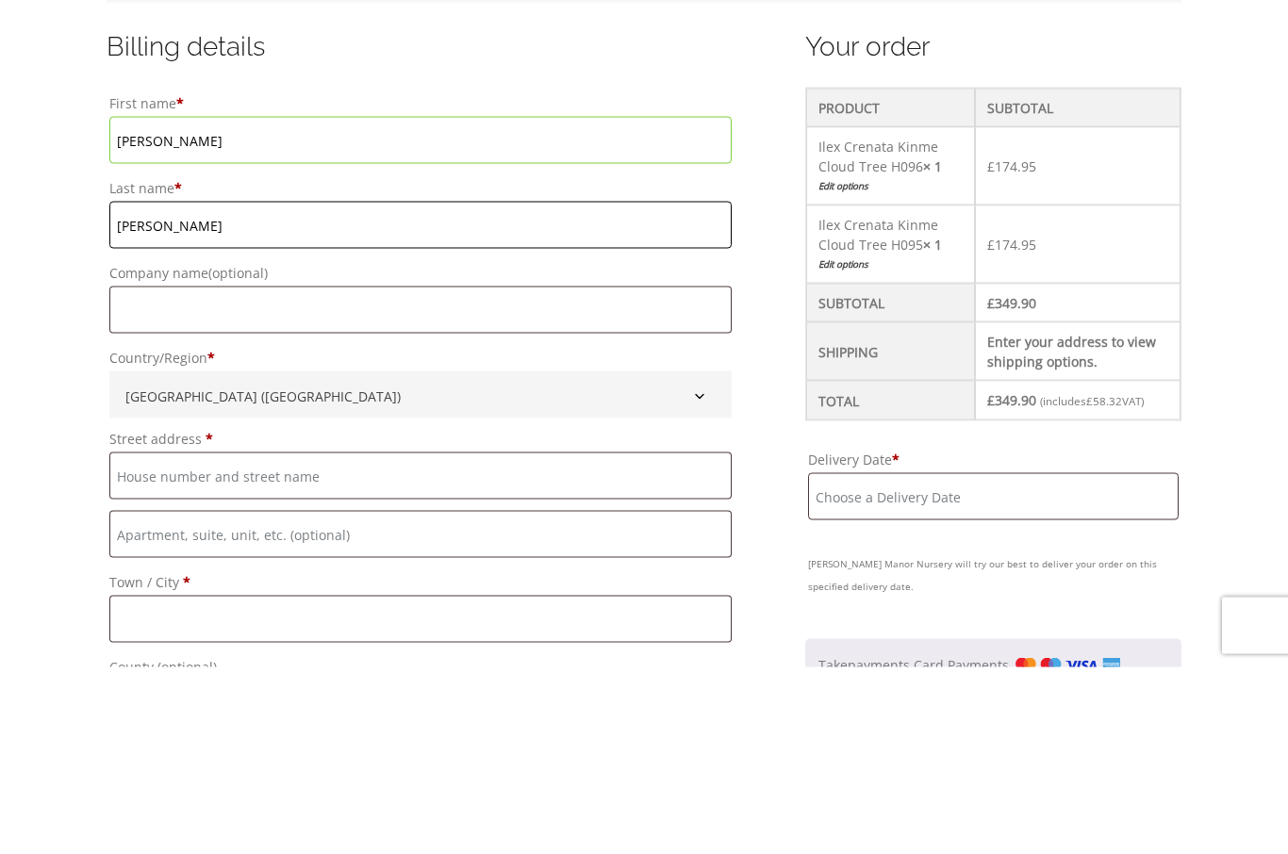
type input "Davis"
click at [158, 473] on input "Company name (optional)" at bounding box center [420, 496] width 622 height 47
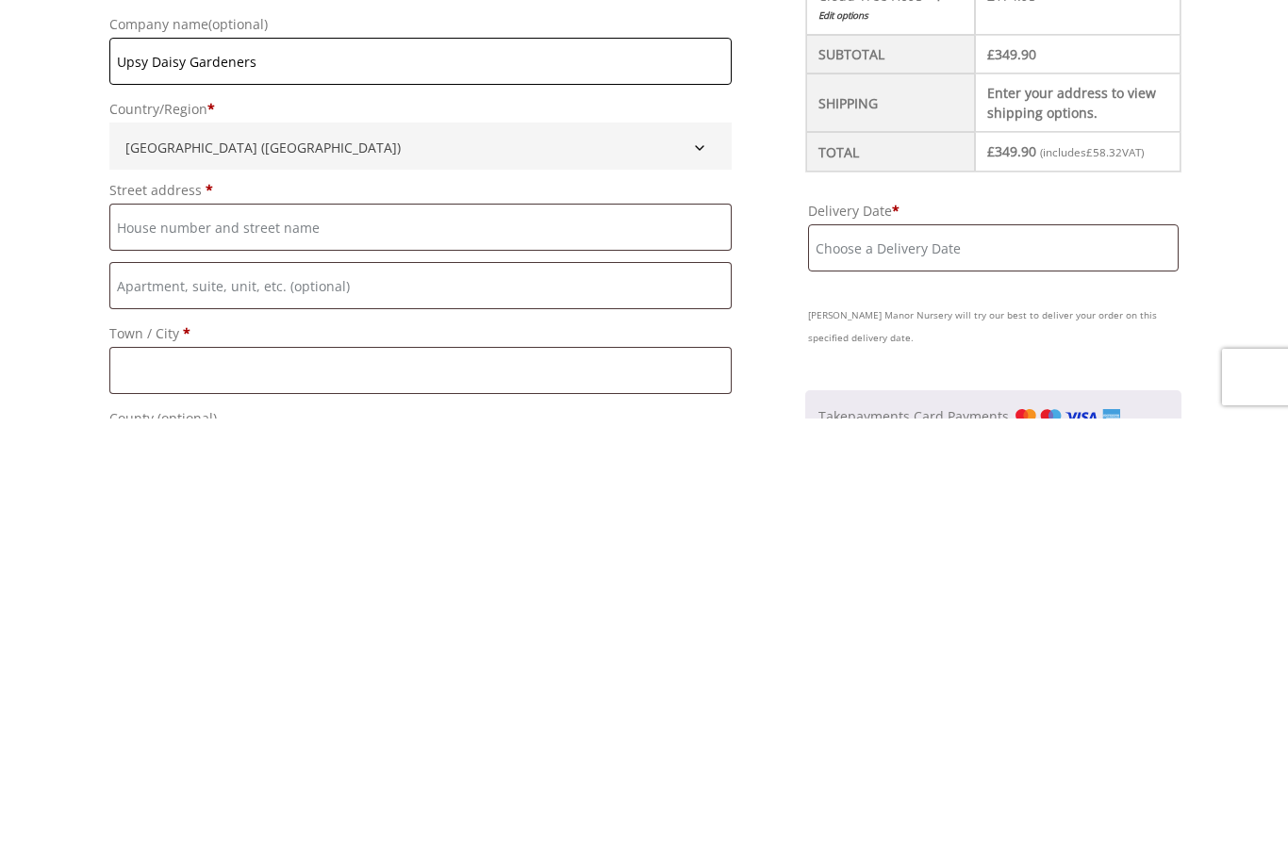
type input "Upsy Daisy Gardeners"
click at [192, 639] on input "Street address *" at bounding box center [420, 662] width 622 height 47
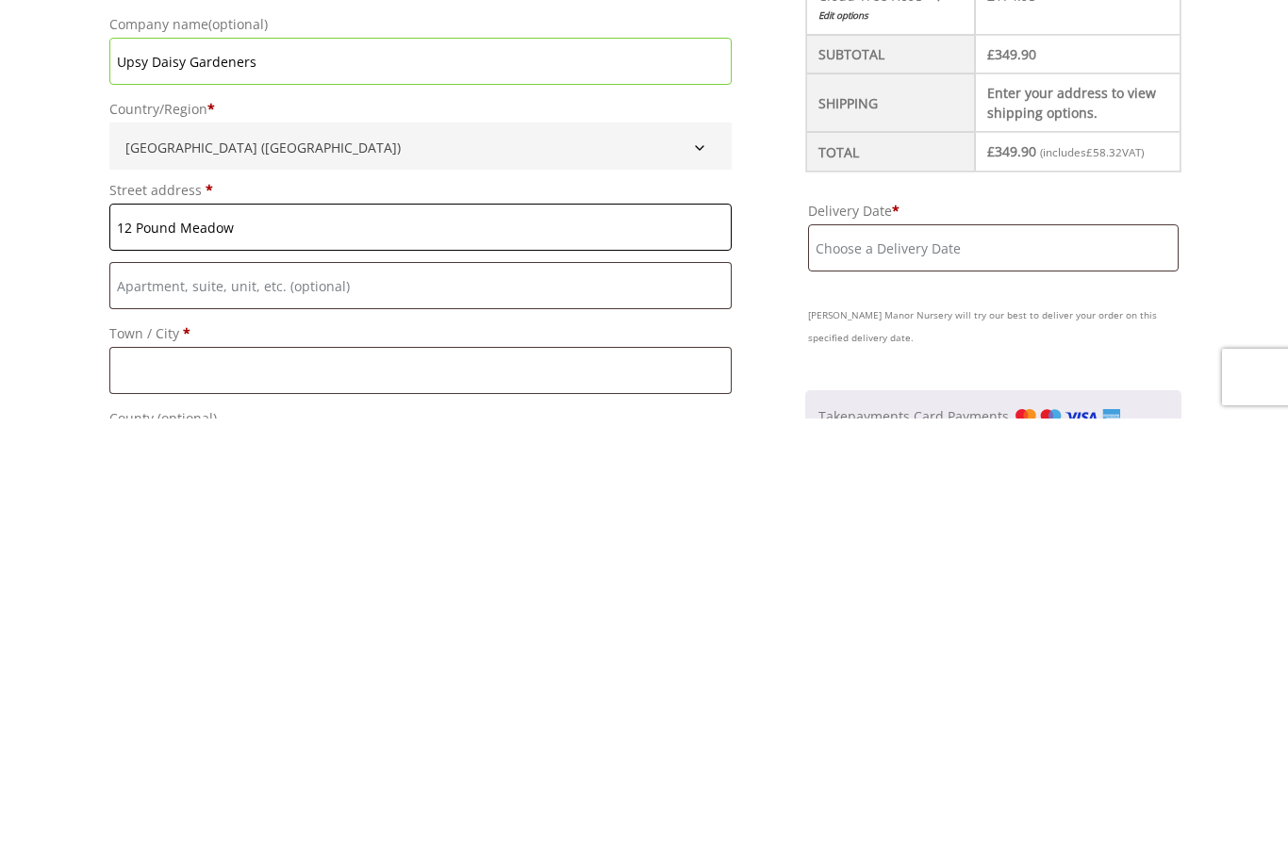
type input "12 Pound Meadow"
click at [173, 782] on input "Town / City *" at bounding box center [420, 805] width 622 height 47
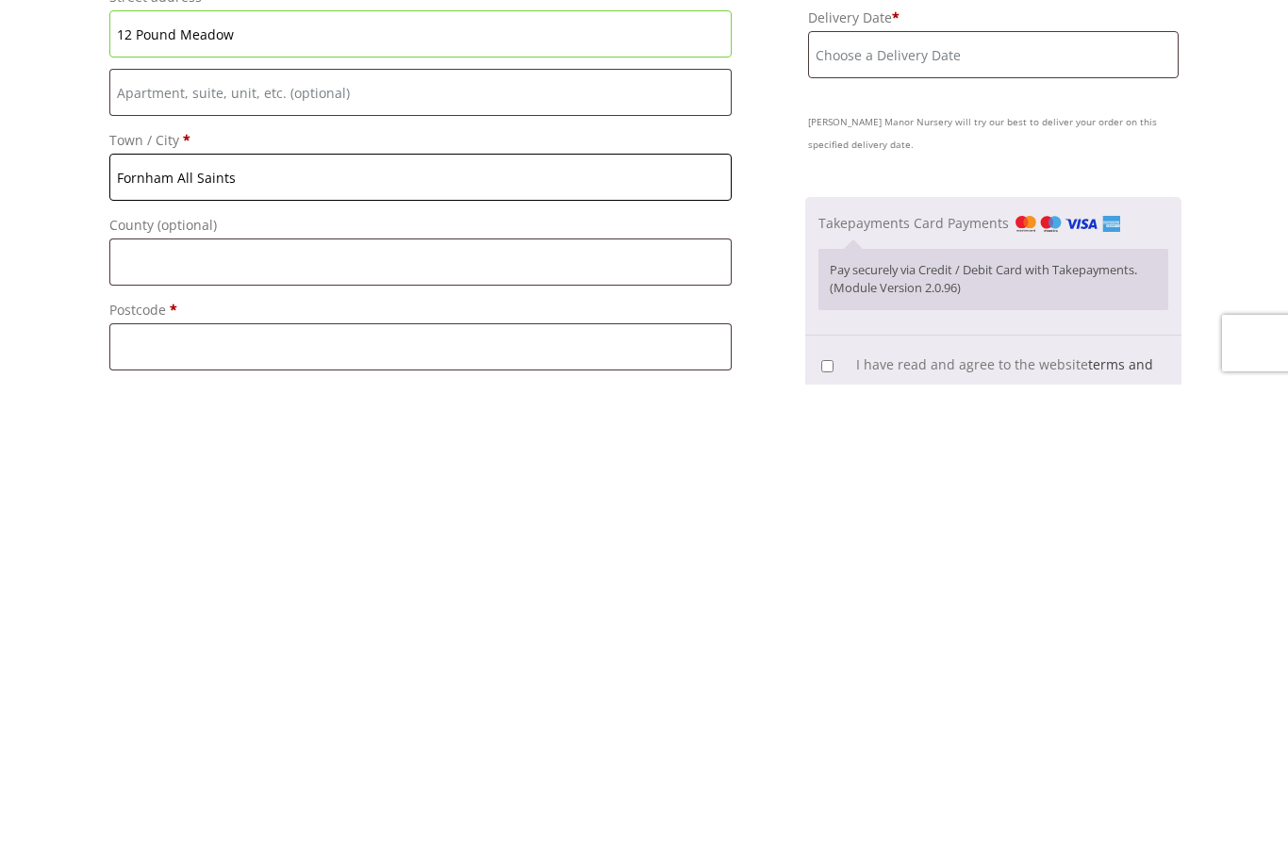
scroll to position [582, 0]
type input "Fornham All Saints"
click at [174, 792] on input "Postcode *" at bounding box center [420, 815] width 622 height 47
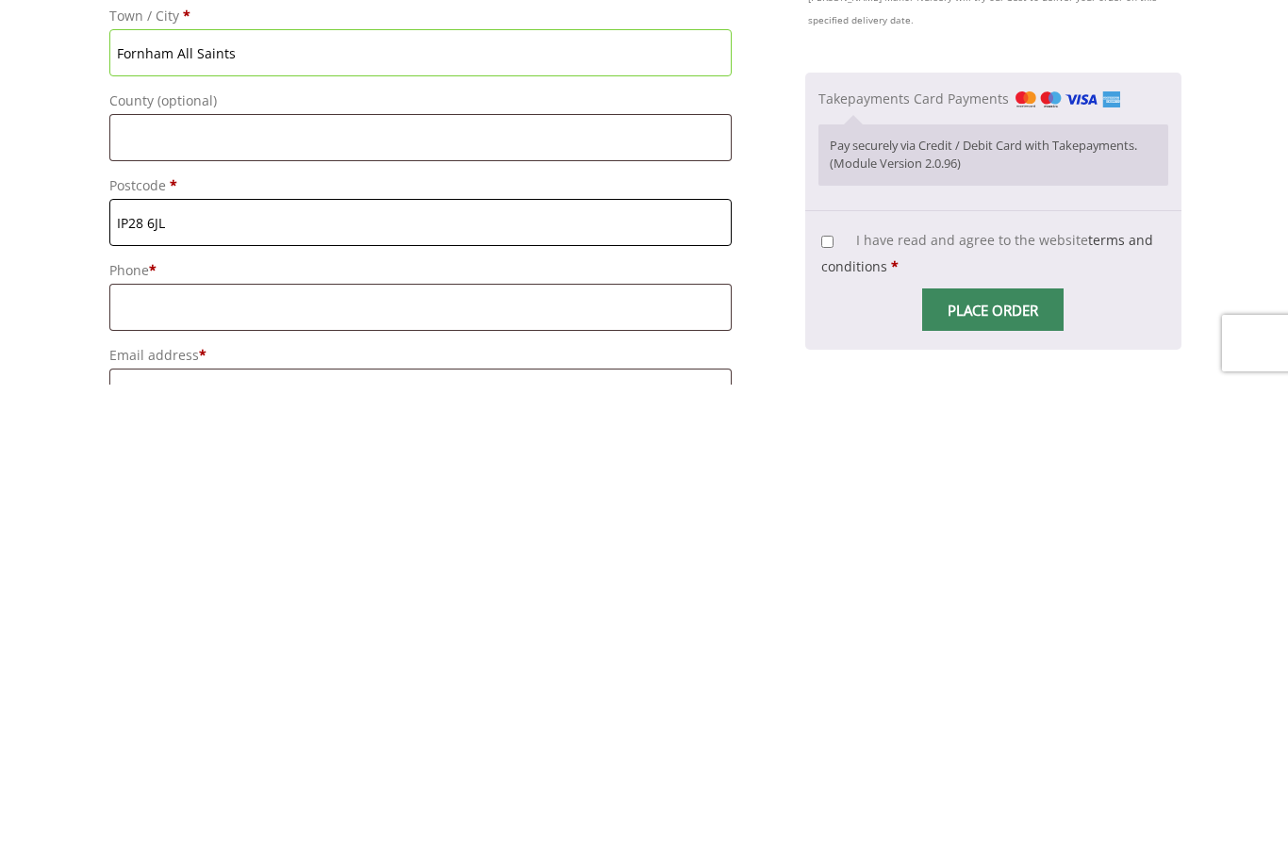
scroll to position [707, 0]
type input "IP28 6JL"
click at [159, 751] on input "Phone *" at bounding box center [420, 774] width 622 height 47
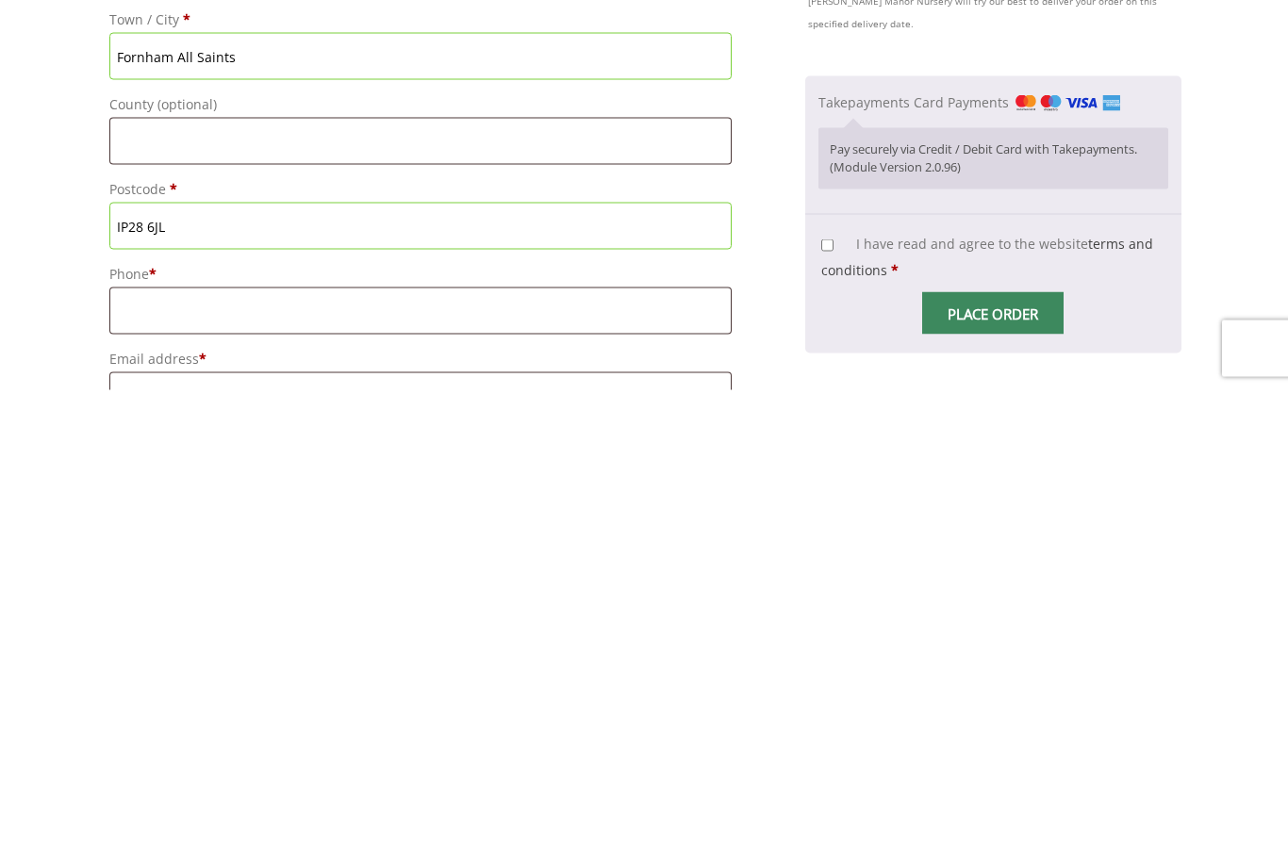
scroll to position [1172, 0]
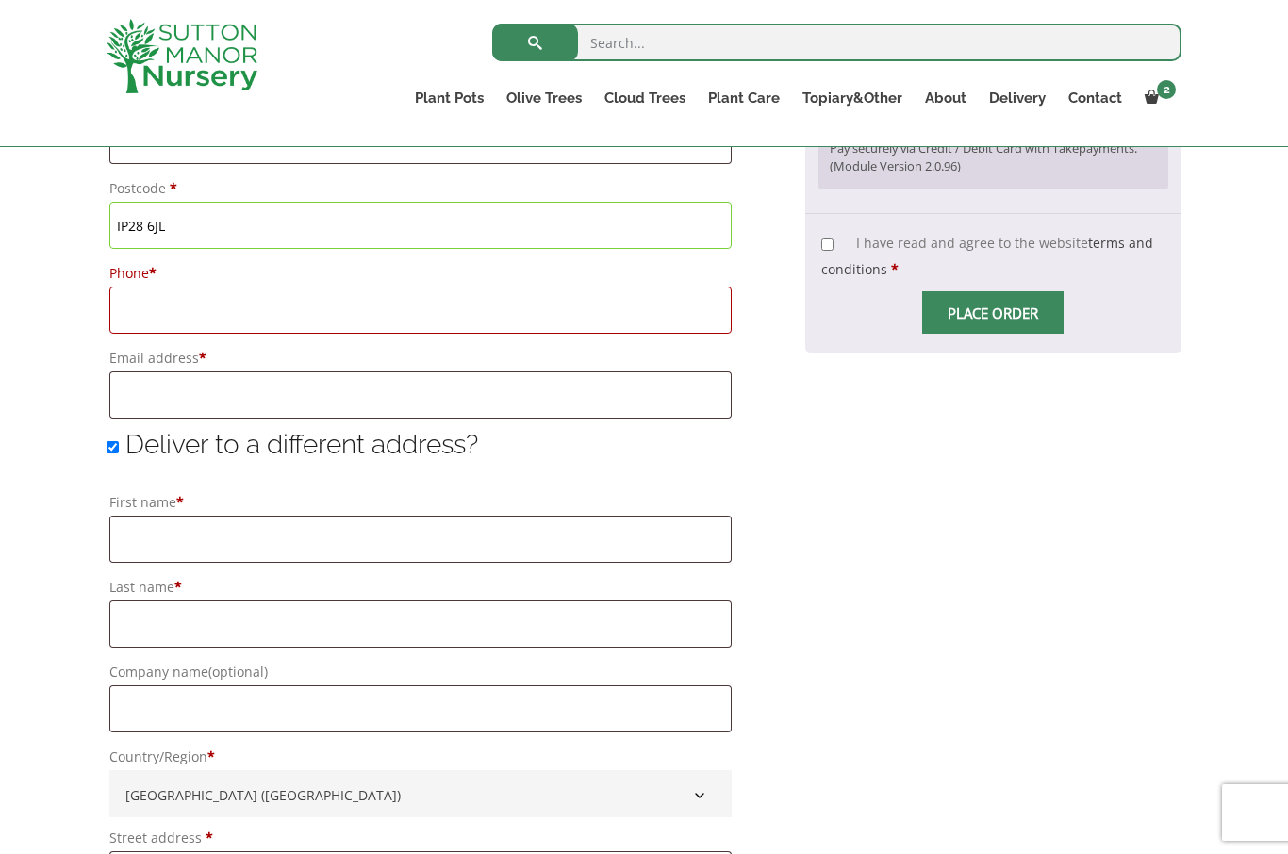
click at [156, 316] on input "Phone *" at bounding box center [420, 310] width 622 height 47
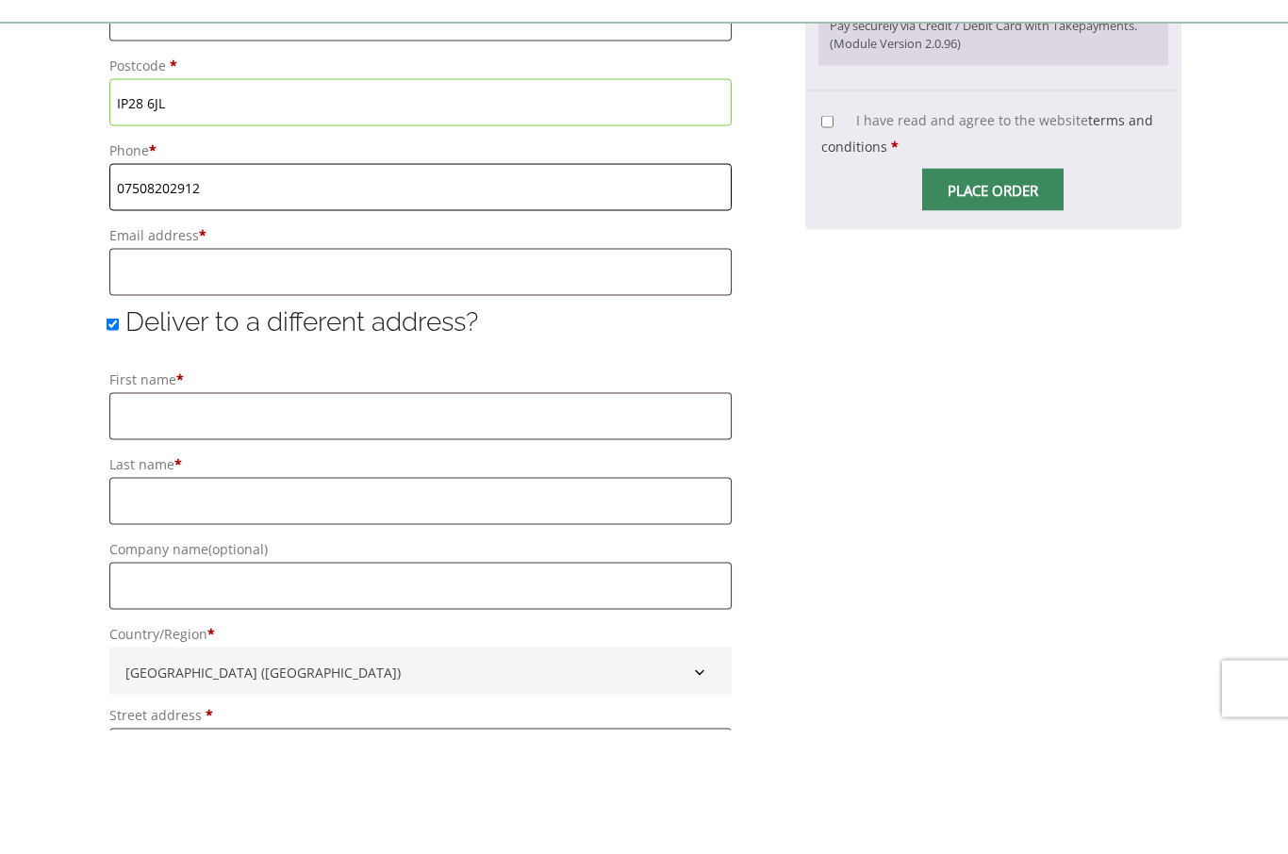
type input "07508202912"
click at [151, 372] on input "Email address *" at bounding box center [420, 395] width 622 height 47
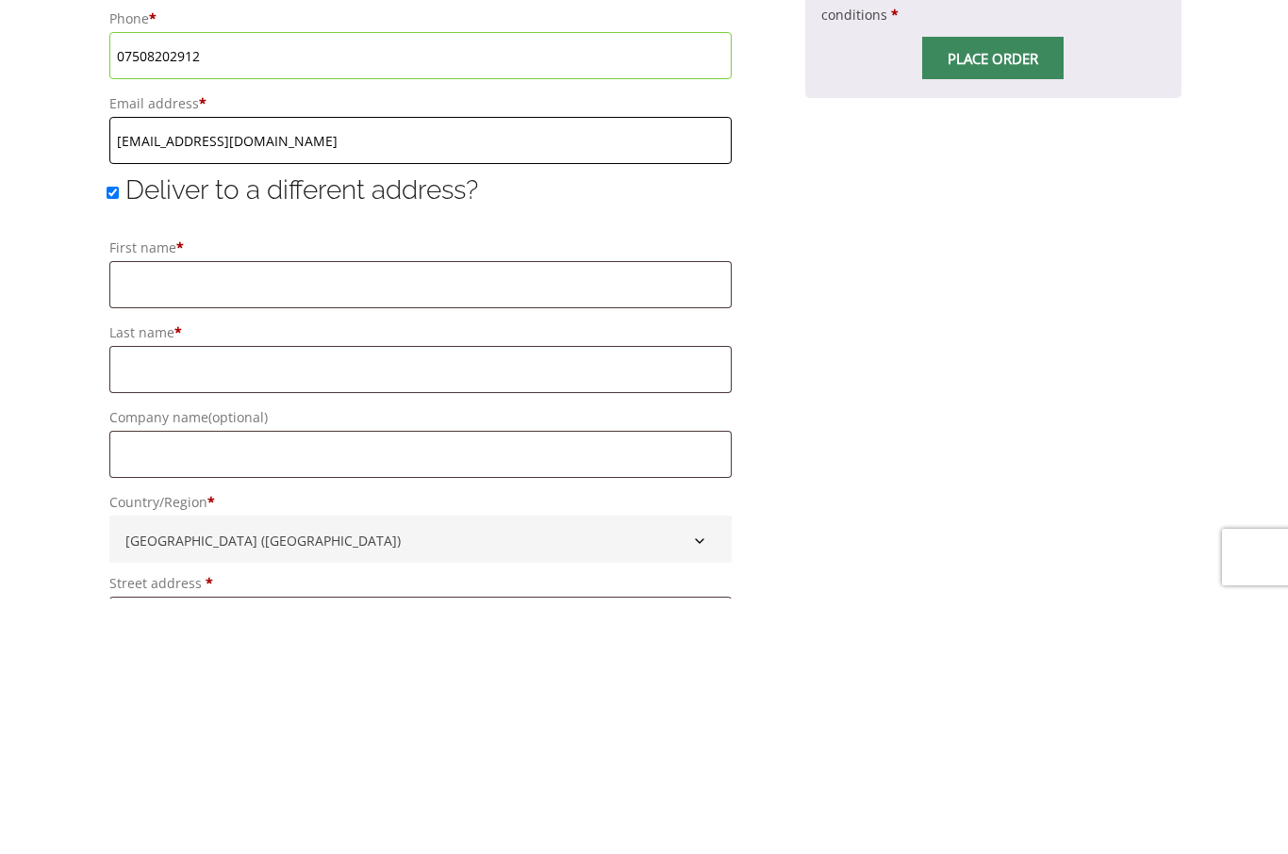
type input "[EMAIL_ADDRESS][DOMAIN_NAME]"
click at [115, 442] on input "Deliver to a different address?" at bounding box center [113, 448] width 12 height 12
checkbox input "false"
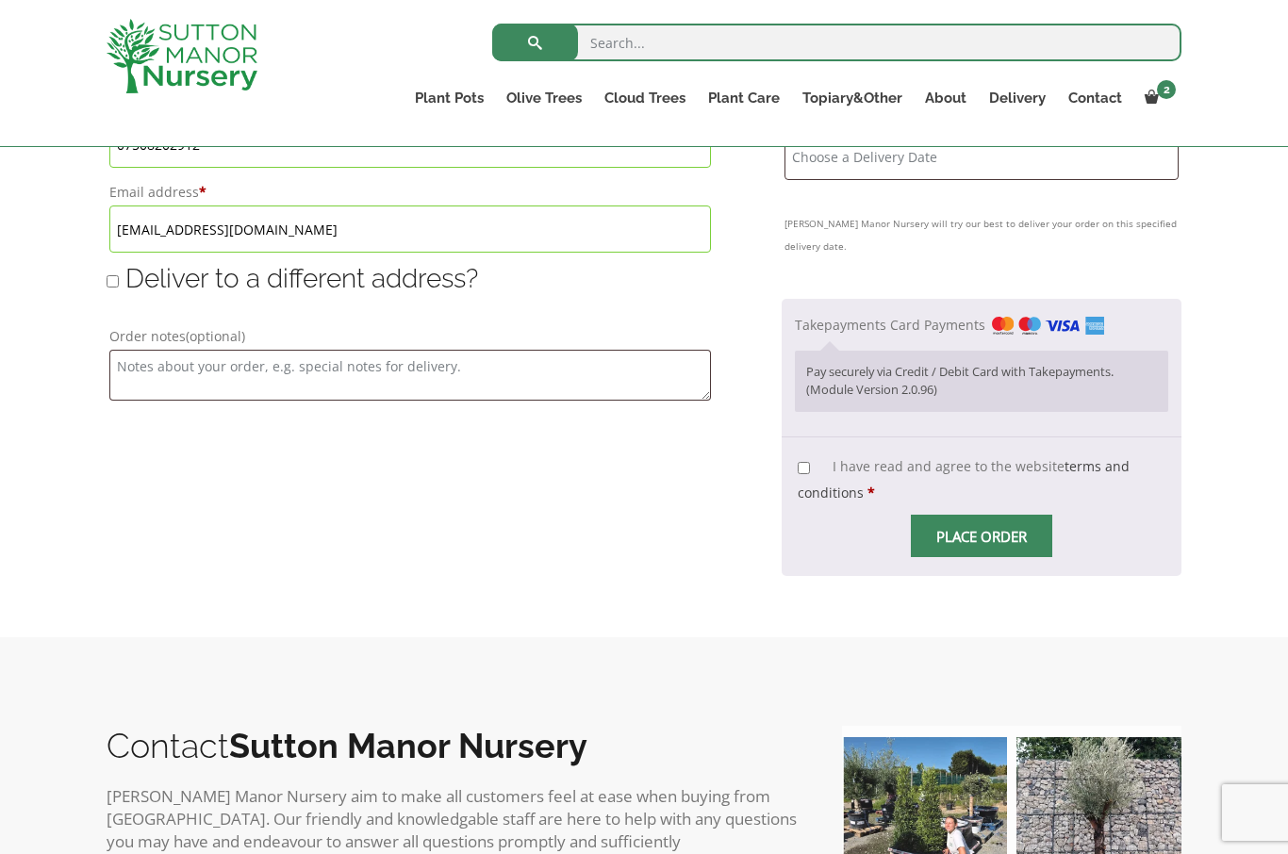
scroll to position [1337, 0]
click at [131, 366] on textarea "Order notes (optional)" at bounding box center [409, 376] width 601 height 51
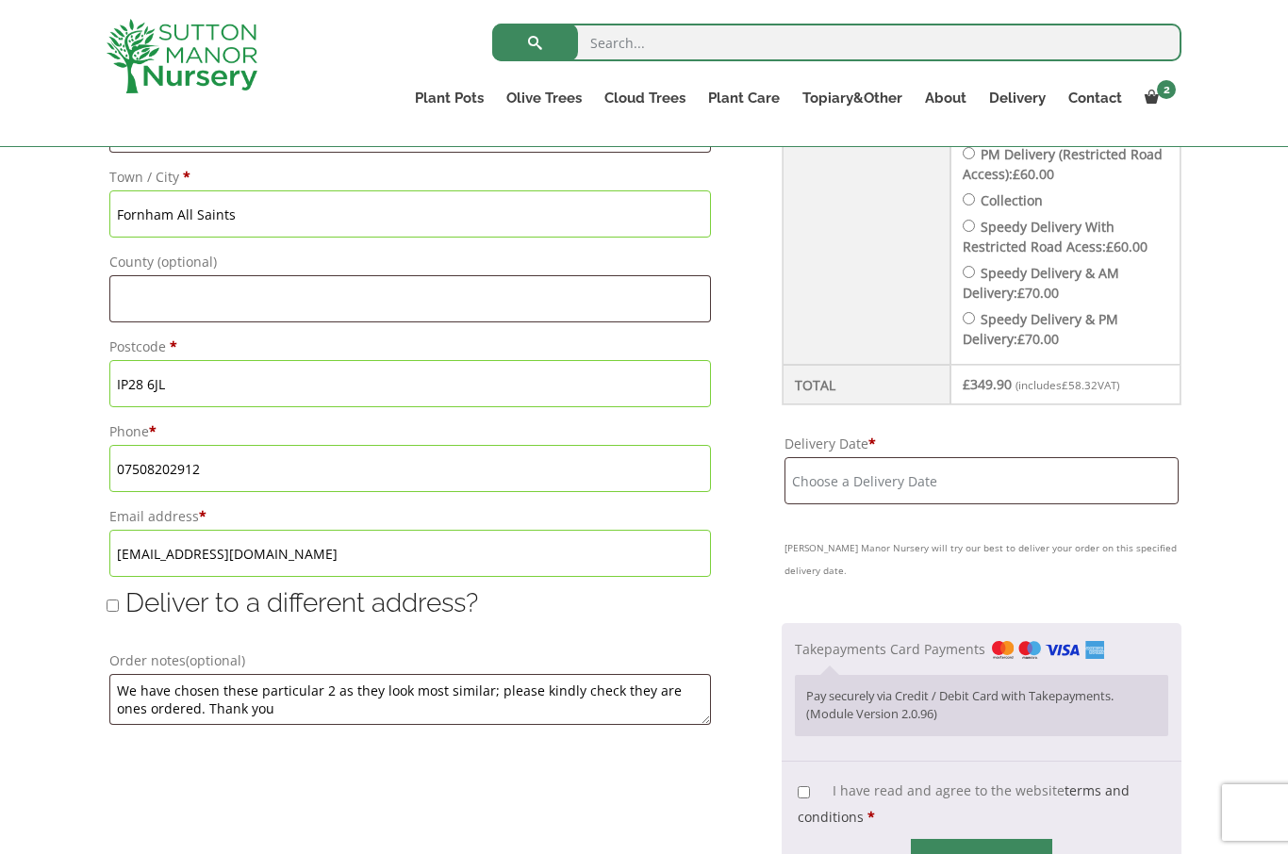
scroll to position [1039, 0]
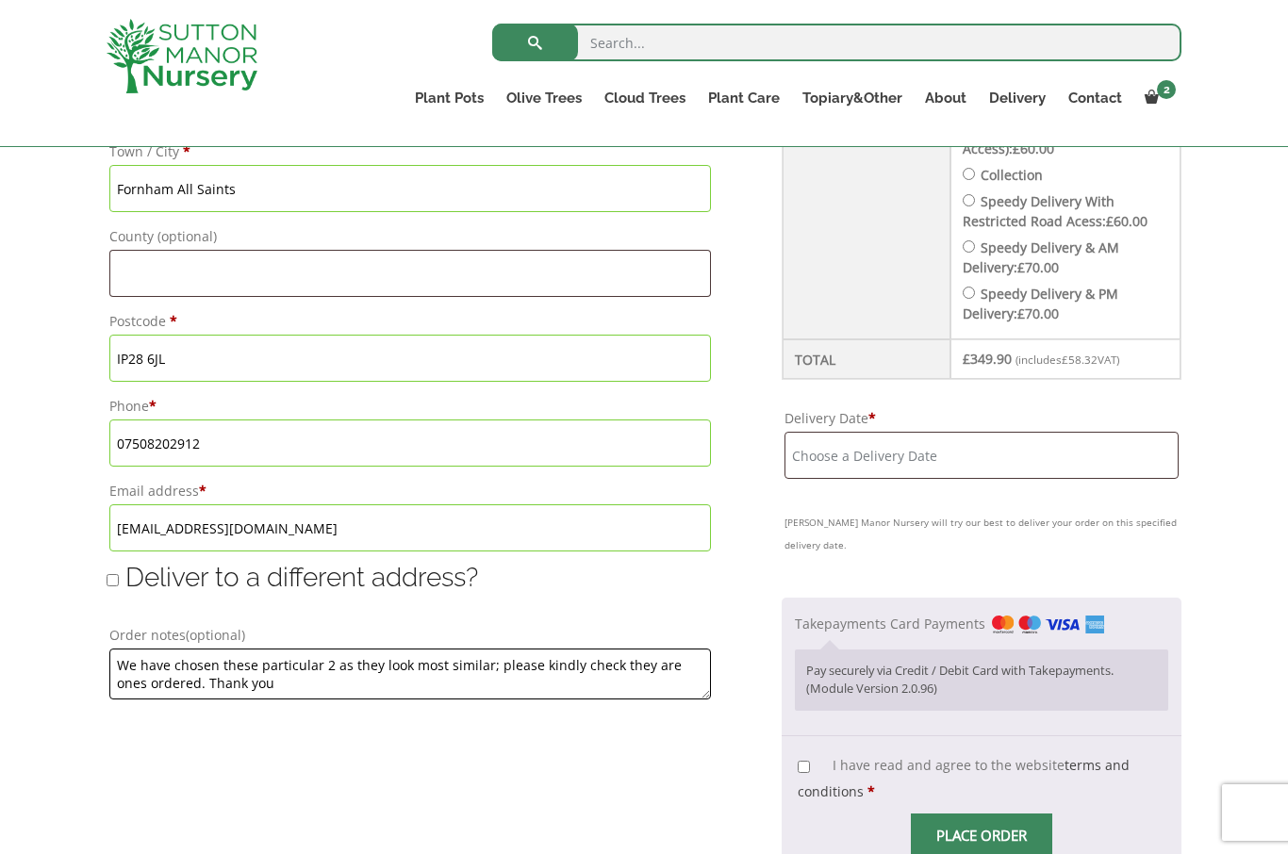
type textarea "We have chosen these particular 2 as they look most similar; please kindly chec…"
click at [813, 464] on input "Delivery Date *" at bounding box center [981, 455] width 394 height 47
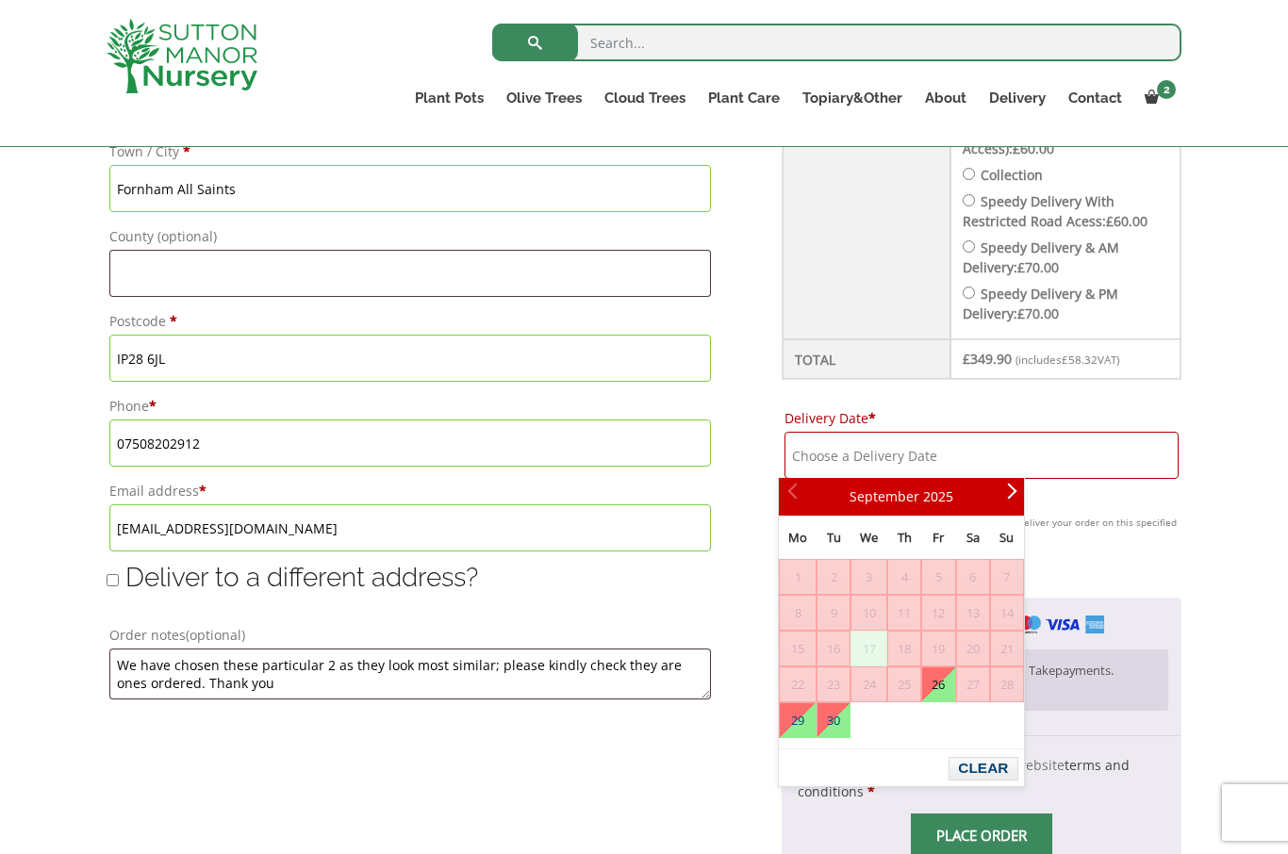
click at [945, 688] on link "26" at bounding box center [938, 684] width 32 height 34
type input "[DATE]"
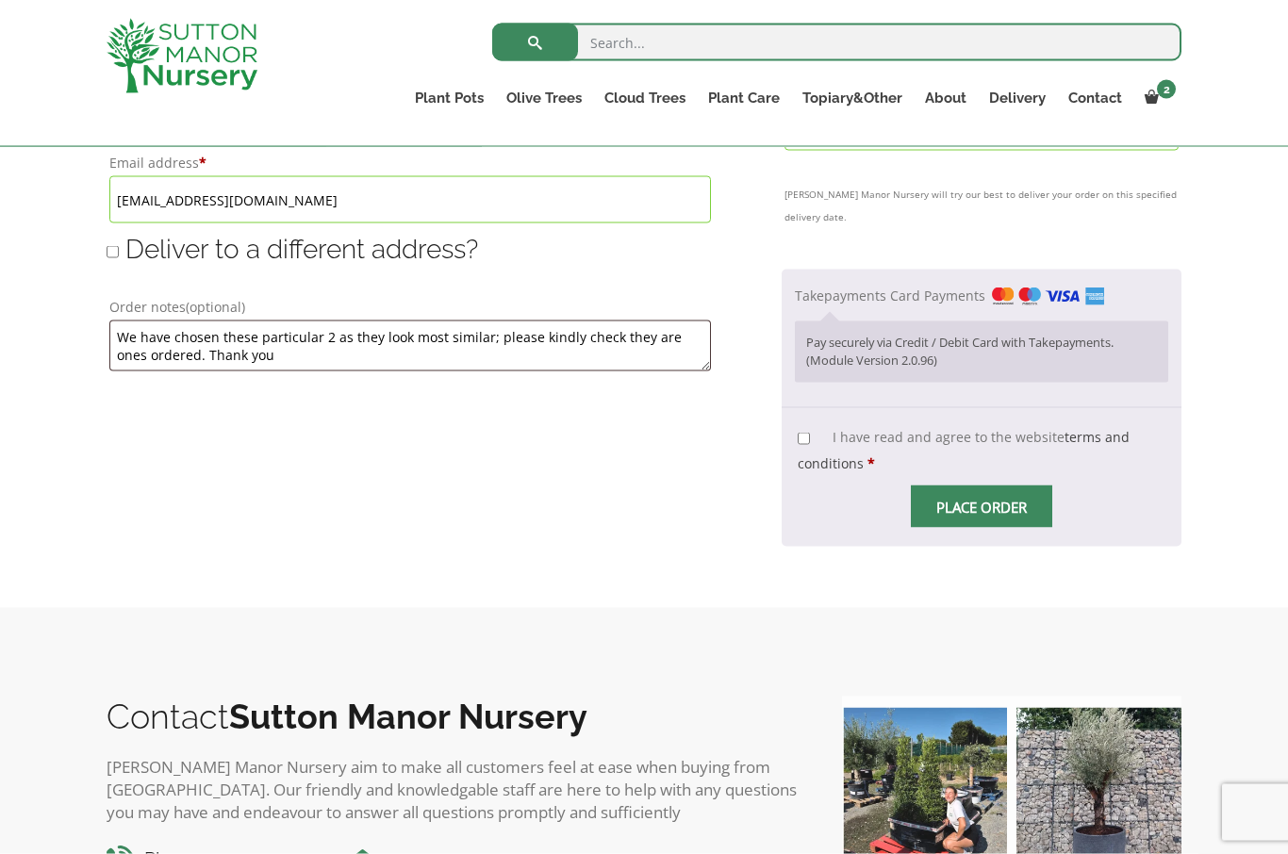
scroll to position [1368, 0]
click at [800, 432] on input "I have read and agree to the website terms and conditions *" at bounding box center [803, 438] width 12 height 12
checkbox input "true"
click at [989, 490] on input "Place order" at bounding box center [981, 506] width 141 height 42
